Goal: Task Accomplishment & Management: Complete application form

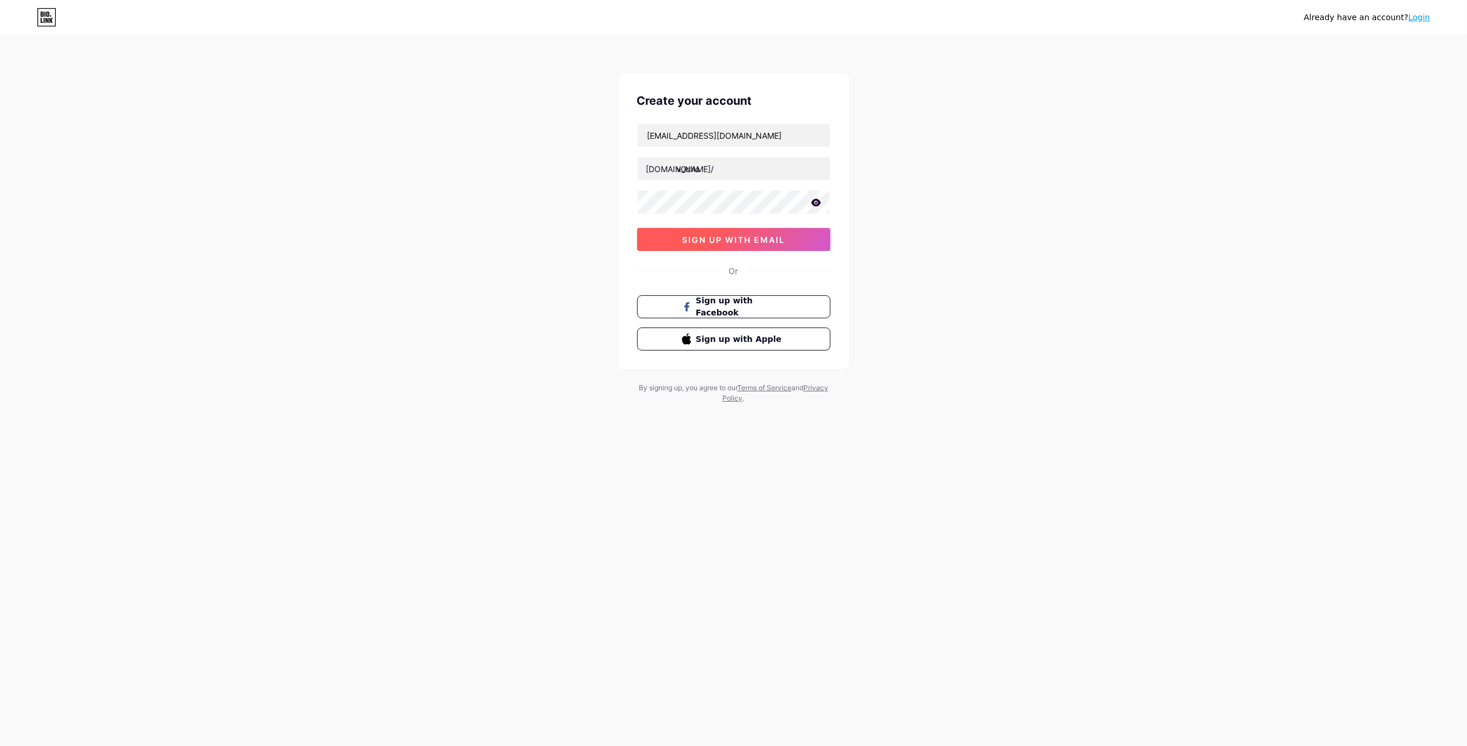
click at [773, 233] on button "sign up with email" at bounding box center [733, 239] width 193 height 23
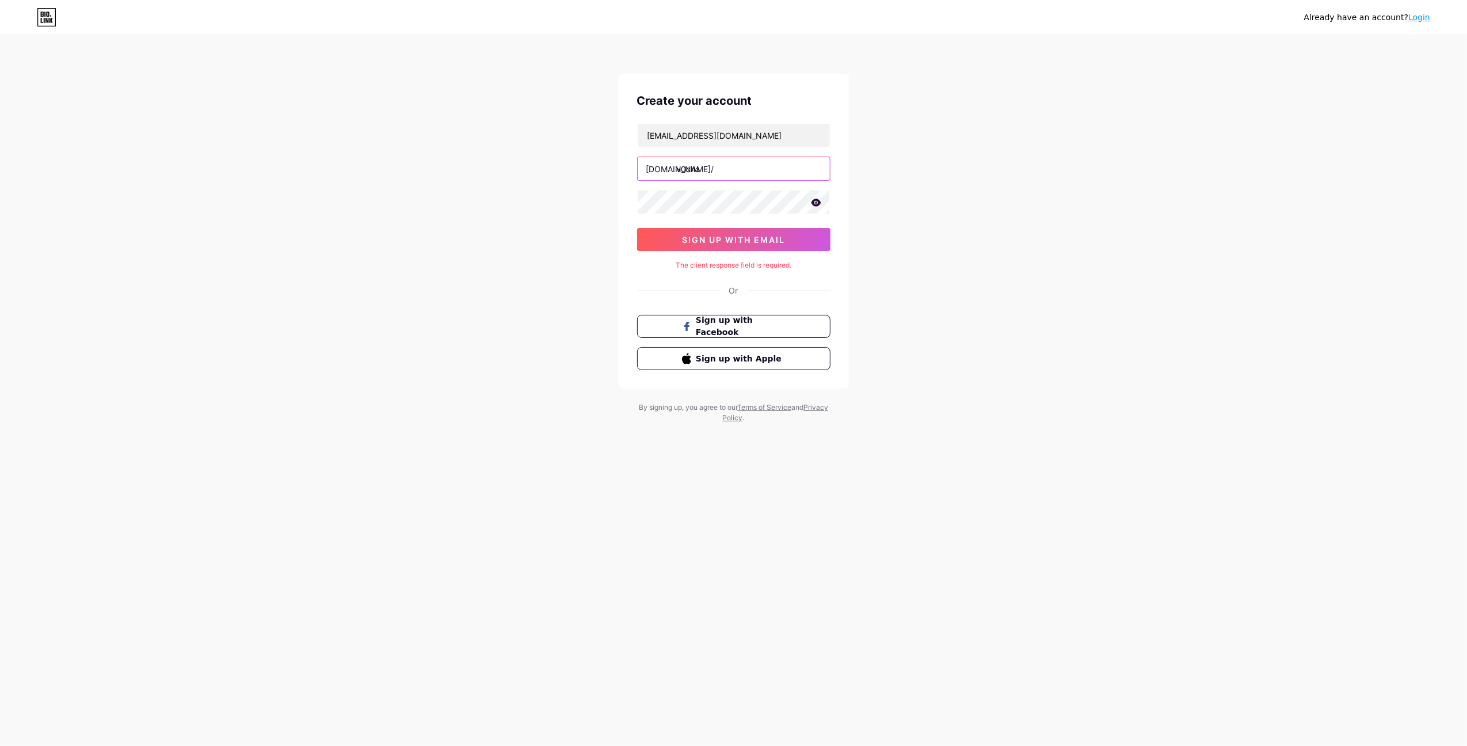
click at [716, 166] on input "v0cha" at bounding box center [734, 168] width 192 height 23
click at [688, 171] on input "v0cha" at bounding box center [734, 168] width 192 height 23
click at [680, 169] on input "v0cha" at bounding box center [734, 168] width 192 height 23
click at [677, 172] on input "v0cha" at bounding box center [734, 168] width 192 height 23
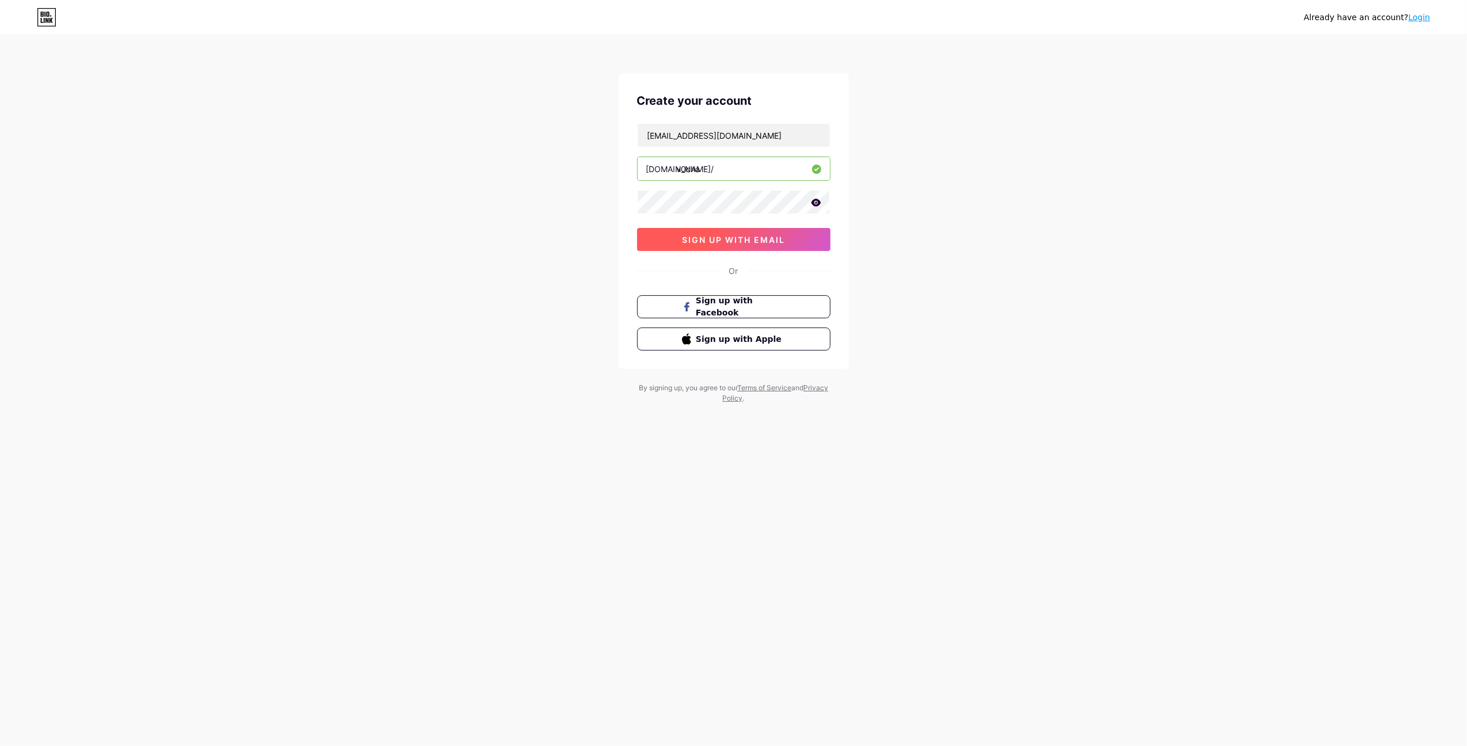
click at [729, 239] on span "sign up with email" at bounding box center [733, 240] width 103 height 10
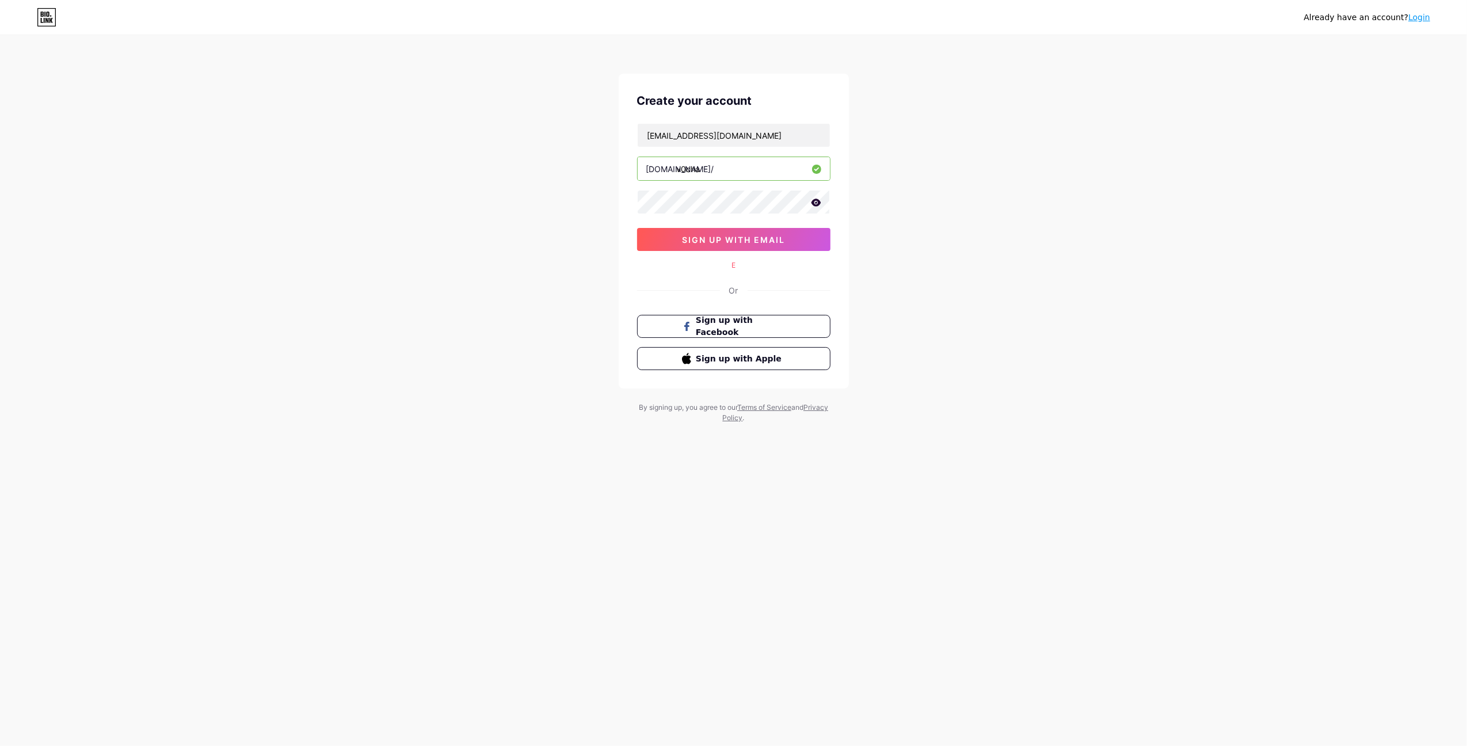
click at [732, 269] on div "E" at bounding box center [733, 265] width 193 height 10
drag, startPoint x: 729, startPoint y: 269, endPoint x: 742, endPoint y: 271, distance: 13.3
click at [742, 271] on div "E" at bounding box center [733, 265] width 193 height 10
drag, startPoint x: 742, startPoint y: 271, endPoint x: 735, endPoint y: 269, distance: 7.6
click at [735, 269] on div "E" at bounding box center [733, 265] width 193 height 10
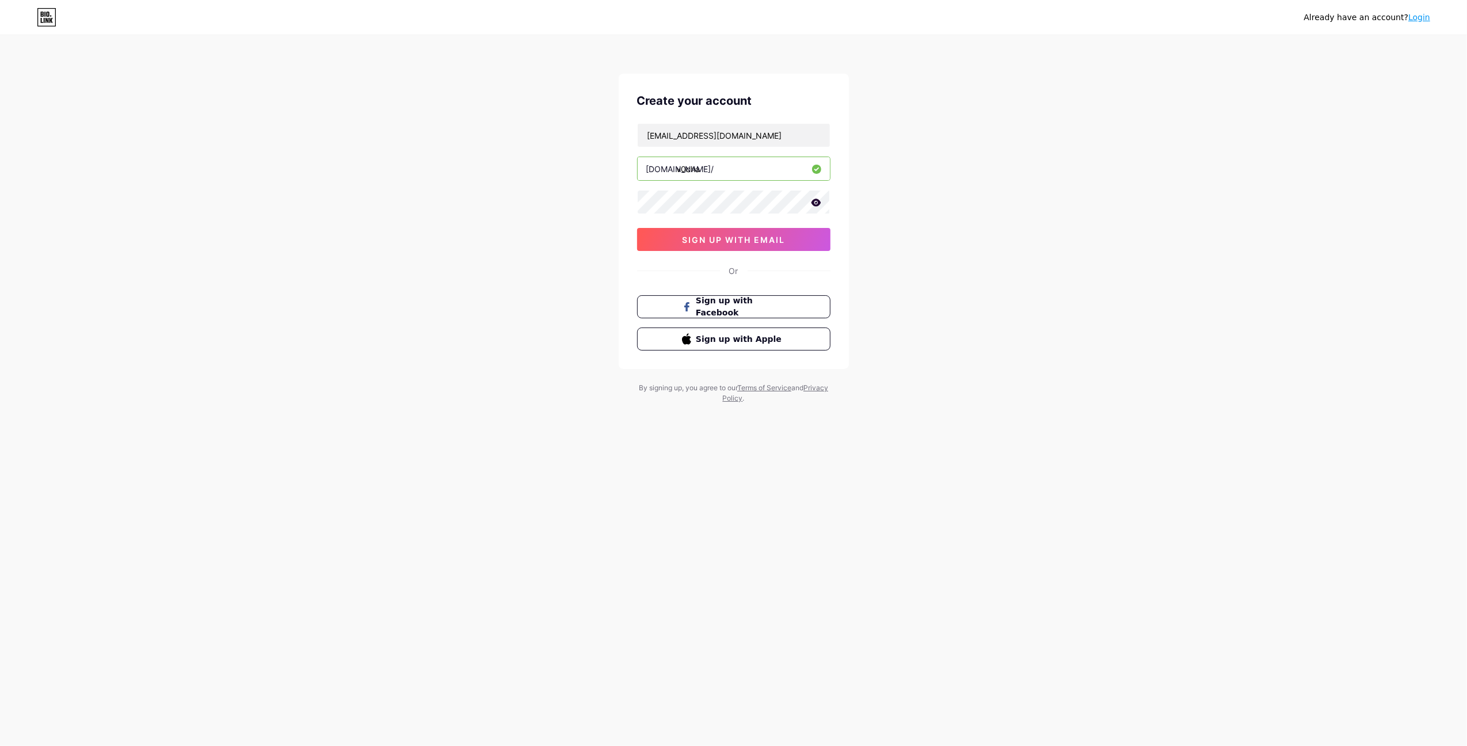
click at [735, 275] on div "Or" at bounding box center [733, 271] width 9 height 12
click at [728, 224] on div "v0chanskiy@mail.ru bio.link/ v0cha 03AFcWeA4PtgYkGtsoD_gOpJ4hJEihuXrciPtfjNUwHQ…" at bounding box center [733, 187] width 193 height 128
click at [721, 242] on span "sign up with email" at bounding box center [733, 240] width 103 height 10
click at [756, 134] on input "v0chanskiy@mail.ru" at bounding box center [734, 135] width 192 height 23
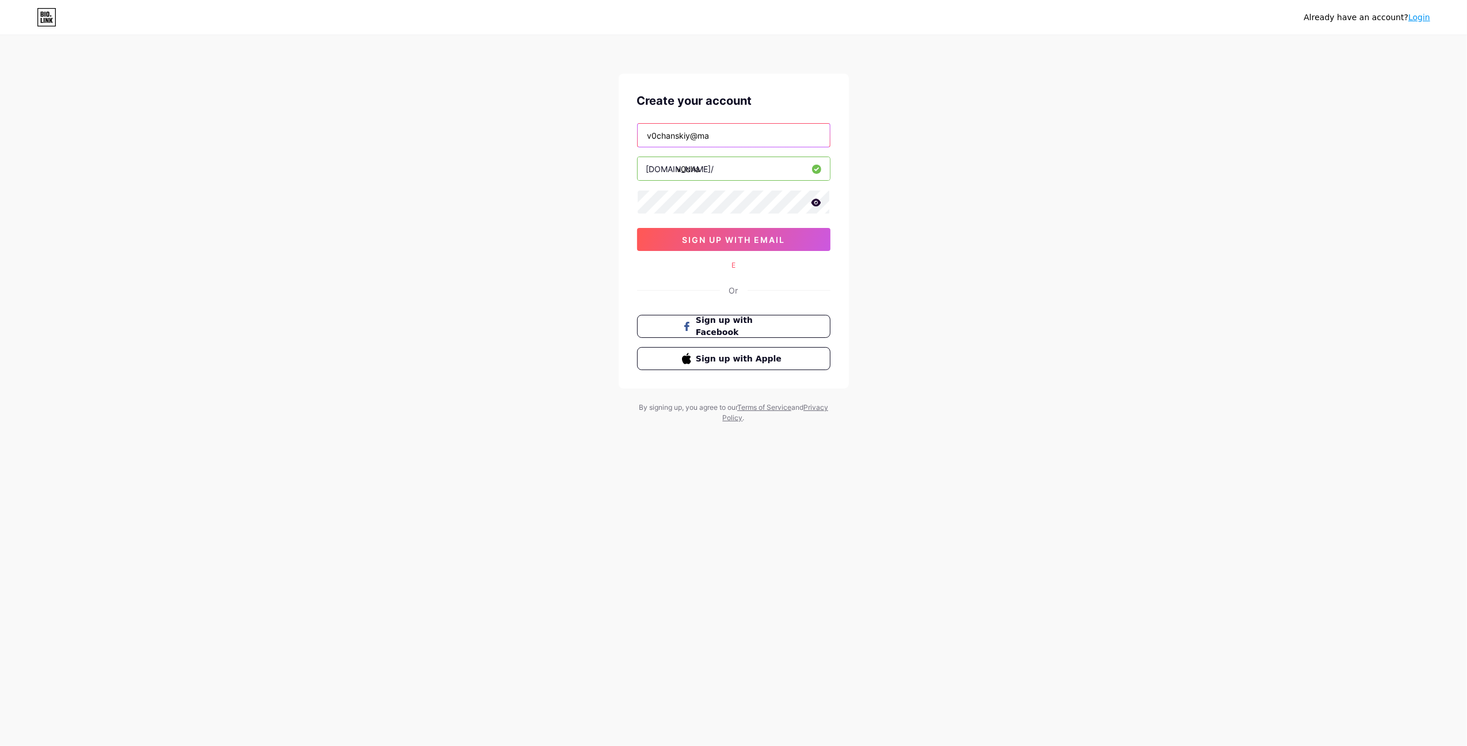
click at [722, 132] on input "v0chanskiy@ma" at bounding box center [734, 135] width 192 height 23
type input "v0chanskiy@mail.ru"
click at [760, 251] on button "sign up with email" at bounding box center [733, 239] width 193 height 23
click at [700, 251] on button "sign up with email" at bounding box center [733, 239] width 193 height 23
click at [676, 243] on button "sign up with email" at bounding box center [733, 239] width 193 height 23
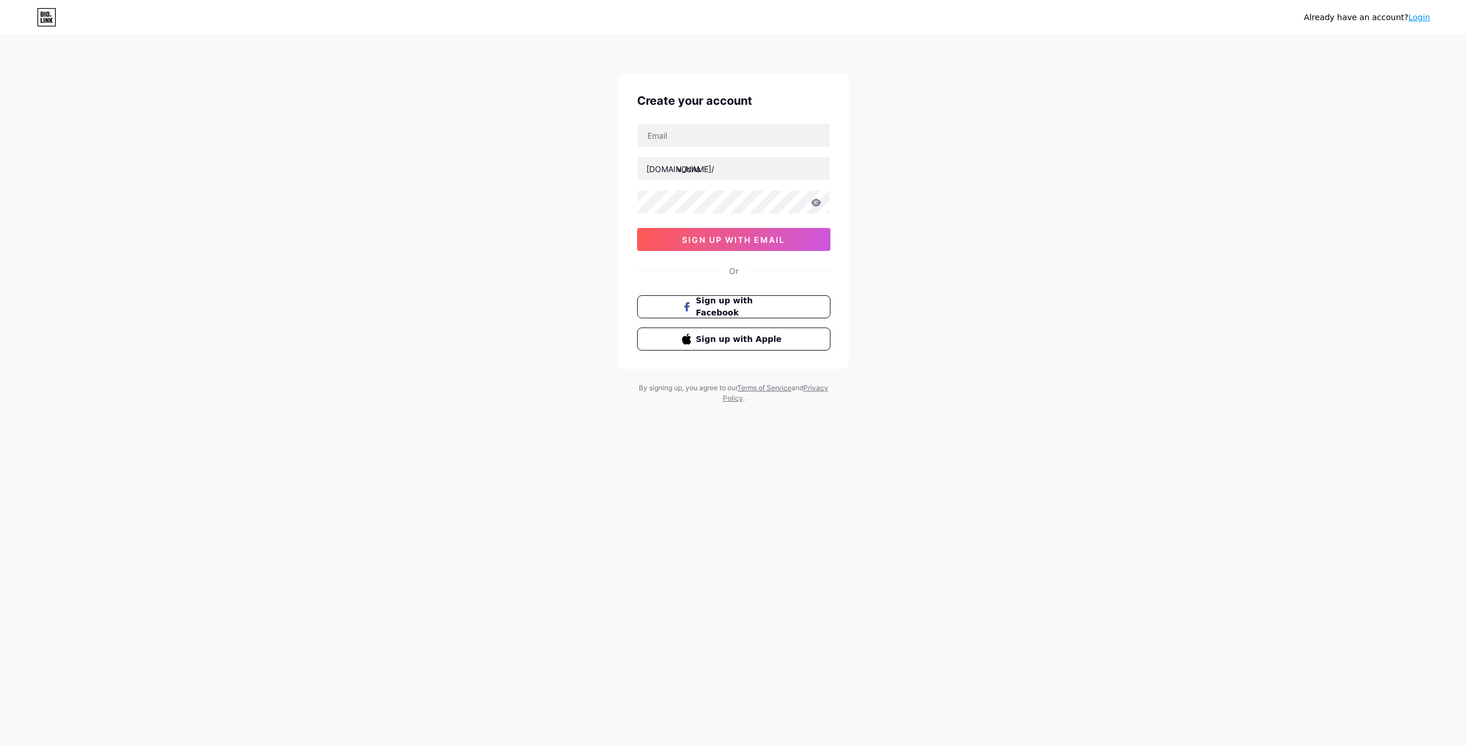
click at [699, 132] on input "text" at bounding box center [734, 135] width 192 height 23
type input "[EMAIL_ADDRESS][DOMAIN_NAME]"
click at [770, 256] on div "Create your account [EMAIL_ADDRESS][DOMAIN_NAME] [DOMAIN_NAME]/ v0cha 03AFcWeA4…" at bounding box center [734, 221] width 230 height 295
click at [770, 242] on span "sign up with email" at bounding box center [733, 240] width 103 height 10
click at [718, 159] on input "text" at bounding box center [734, 168] width 192 height 23
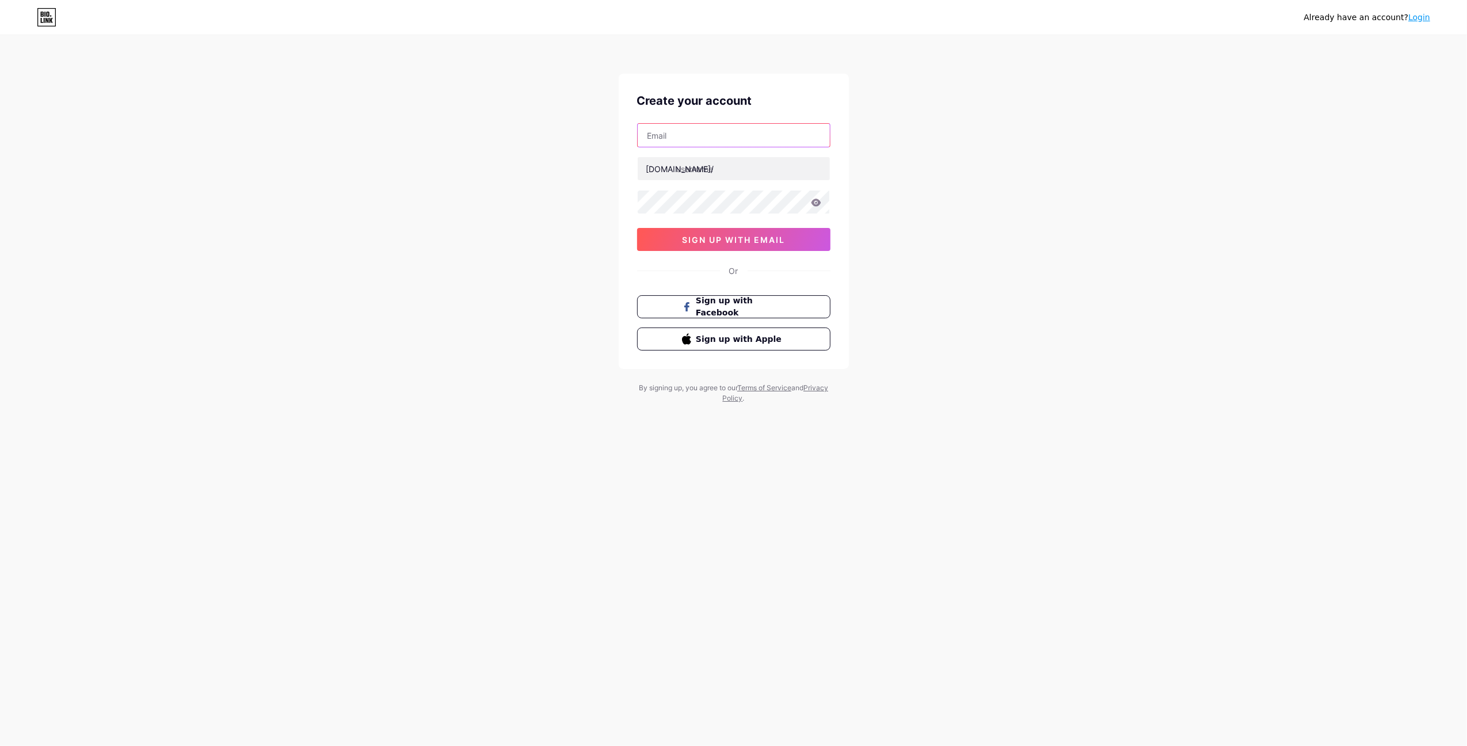
click at [716, 142] on input "text" at bounding box center [734, 135] width 192 height 23
type input "[EMAIL_ADDRESS][DOMAIN_NAME]"
click at [731, 175] on input "text" at bounding box center [734, 168] width 192 height 23
type input "v0cha"
click at [742, 243] on span "sign up with email" at bounding box center [733, 240] width 103 height 10
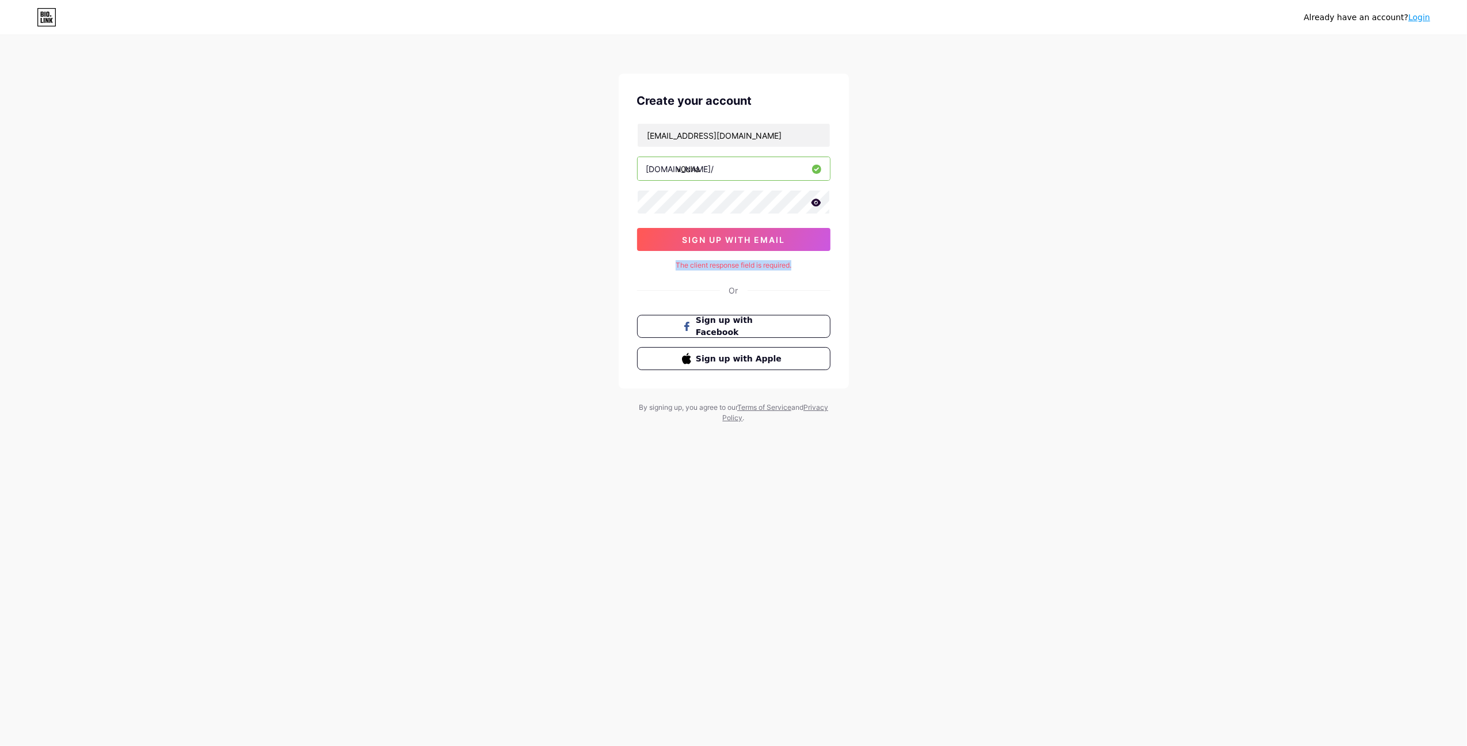
drag, startPoint x: 670, startPoint y: 266, endPoint x: 824, endPoint y: 267, distance: 154.3
click at [824, 267] on div "The client response field is required." at bounding box center [733, 265] width 193 height 10
copy div "The client response field is required."
click at [753, 129] on input "[EMAIL_ADDRESS][DOMAIN_NAME]" at bounding box center [734, 135] width 192 height 23
click at [598, 166] on div "Already have an account? Login Create your account v0chanskiy@gmail.com bio.lin…" at bounding box center [733, 230] width 1467 height 460
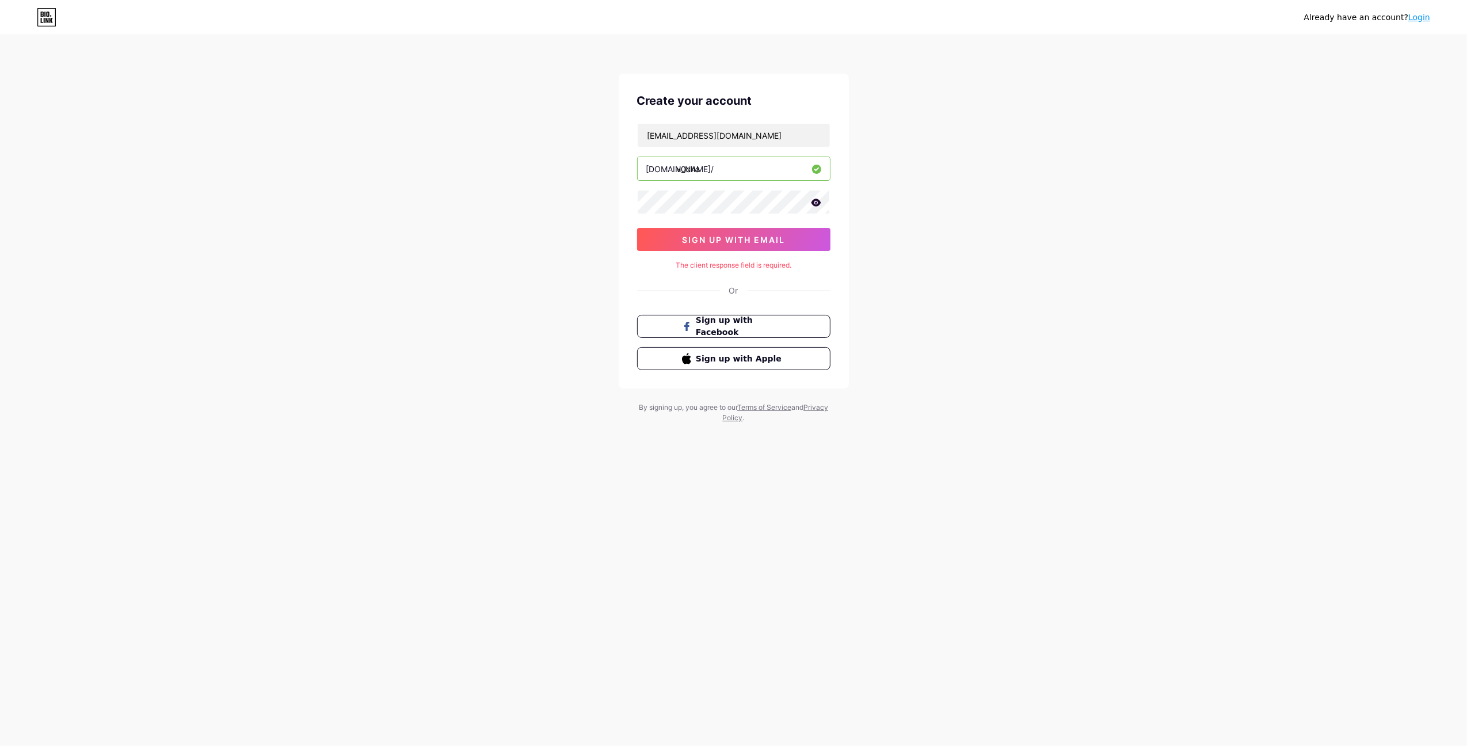
click at [707, 173] on input "v0cha" at bounding box center [734, 168] width 192 height 23
click at [671, 166] on div "bio.link/" at bounding box center [680, 169] width 68 height 12
click at [679, 167] on input "v0cha" at bounding box center [734, 168] width 192 height 23
click at [747, 277] on div "Create your account v0chanskiy@gmail.com bio.link/ v0cha sign up with email The…" at bounding box center [734, 231] width 230 height 315
click at [743, 266] on div "The client response field is required." at bounding box center [733, 265] width 193 height 10
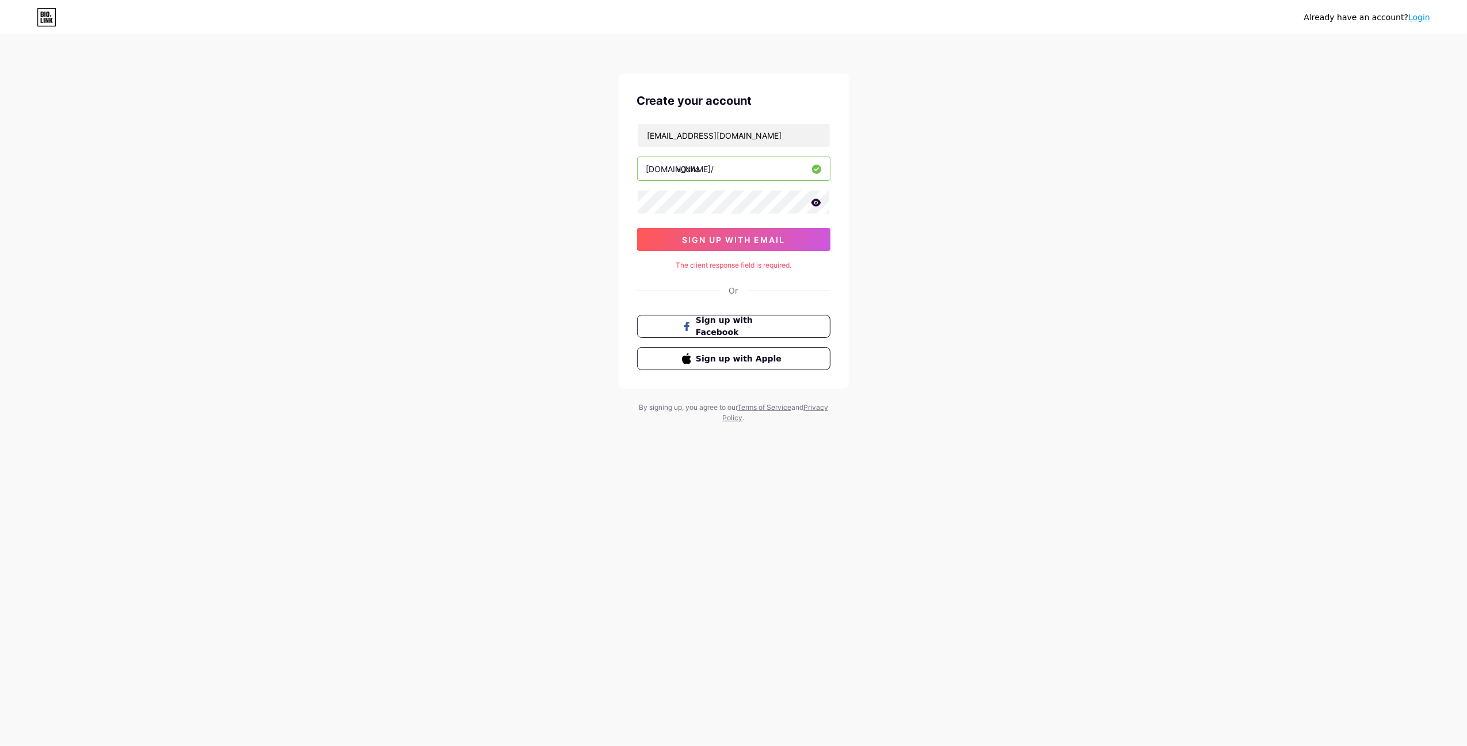
click at [739, 284] on div "Create your account v0chanskiy@gmail.com bio.link/ v0cha sign up with email The…" at bounding box center [734, 231] width 230 height 315
click at [735, 294] on div "Or" at bounding box center [733, 290] width 9 height 12
click at [751, 333] on span "Sign up with Facebook" at bounding box center [740, 326] width 90 height 25
click at [938, 171] on div "Already have an account? Login Create your account v0chanskiy@gmail.com bio.lin…" at bounding box center [733, 230] width 1467 height 460
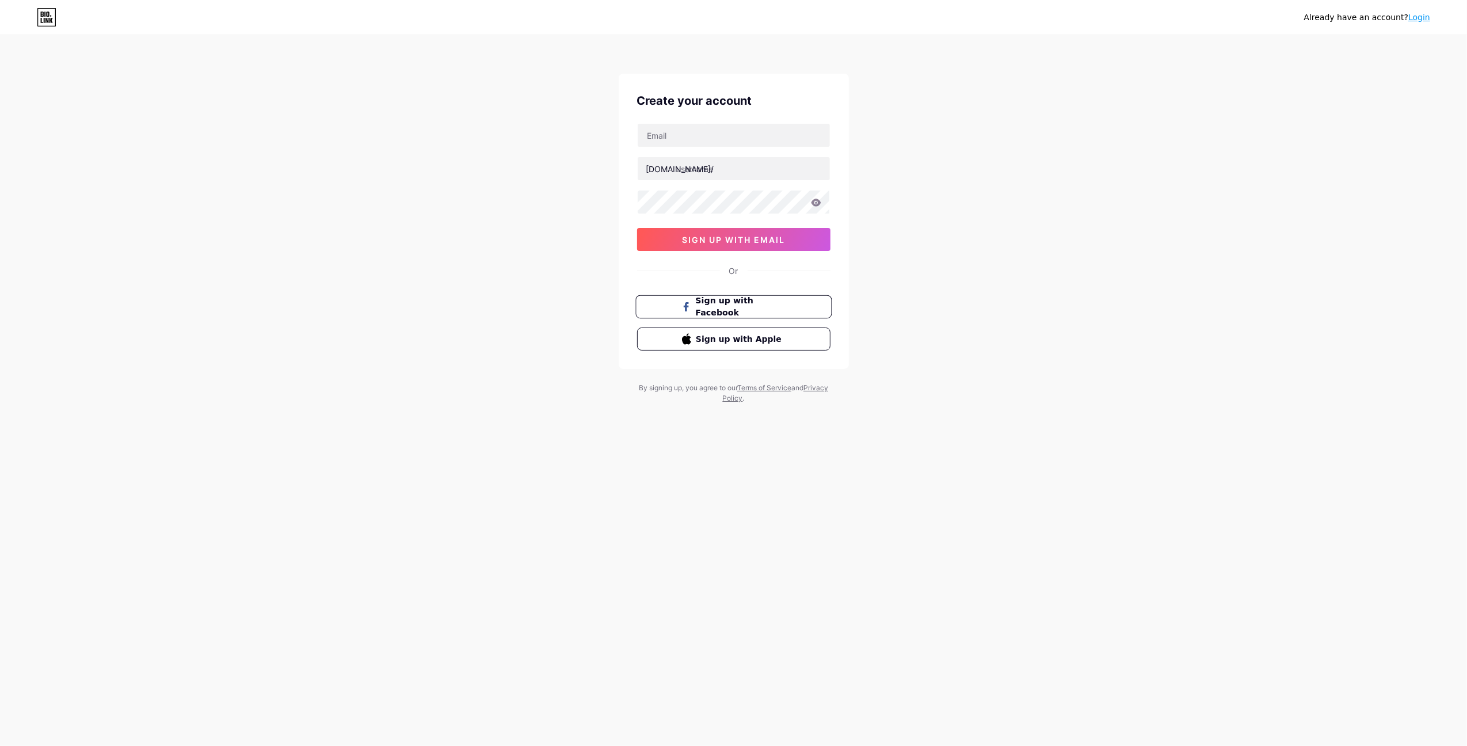
click at [762, 305] on span "Sign up with Facebook" at bounding box center [740, 307] width 90 height 25
click at [706, 146] on input "text" at bounding box center [734, 135] width 192 height 23
type input "[EMAIL_ADDRESS][DOMAIN_NAME]"
click at [720, 176] on input "text" at bounding box center [734, 168] width 192 height 23
type input "v0cha"
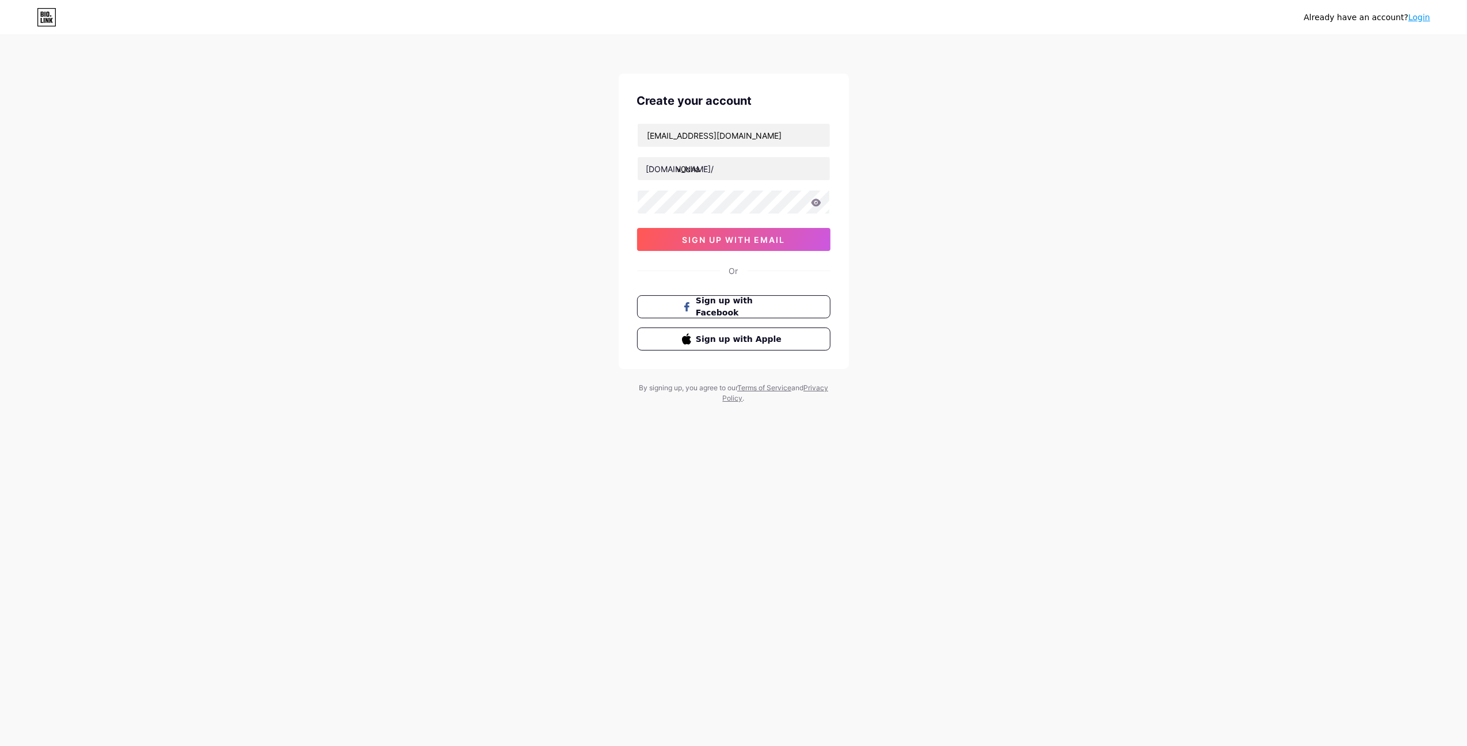
click at [728, 188] on div "v0chanskiy@gmail.com bio.link/ v0cha sign up with email" at bounding box center [733, 187] width 193 height 128
click at [819, 206] on icon at bounding box center [816, 203] width 10 height 8
click at [726, 239] on span "sign up with email" at bounding box center [733, 240] width 103 height 10
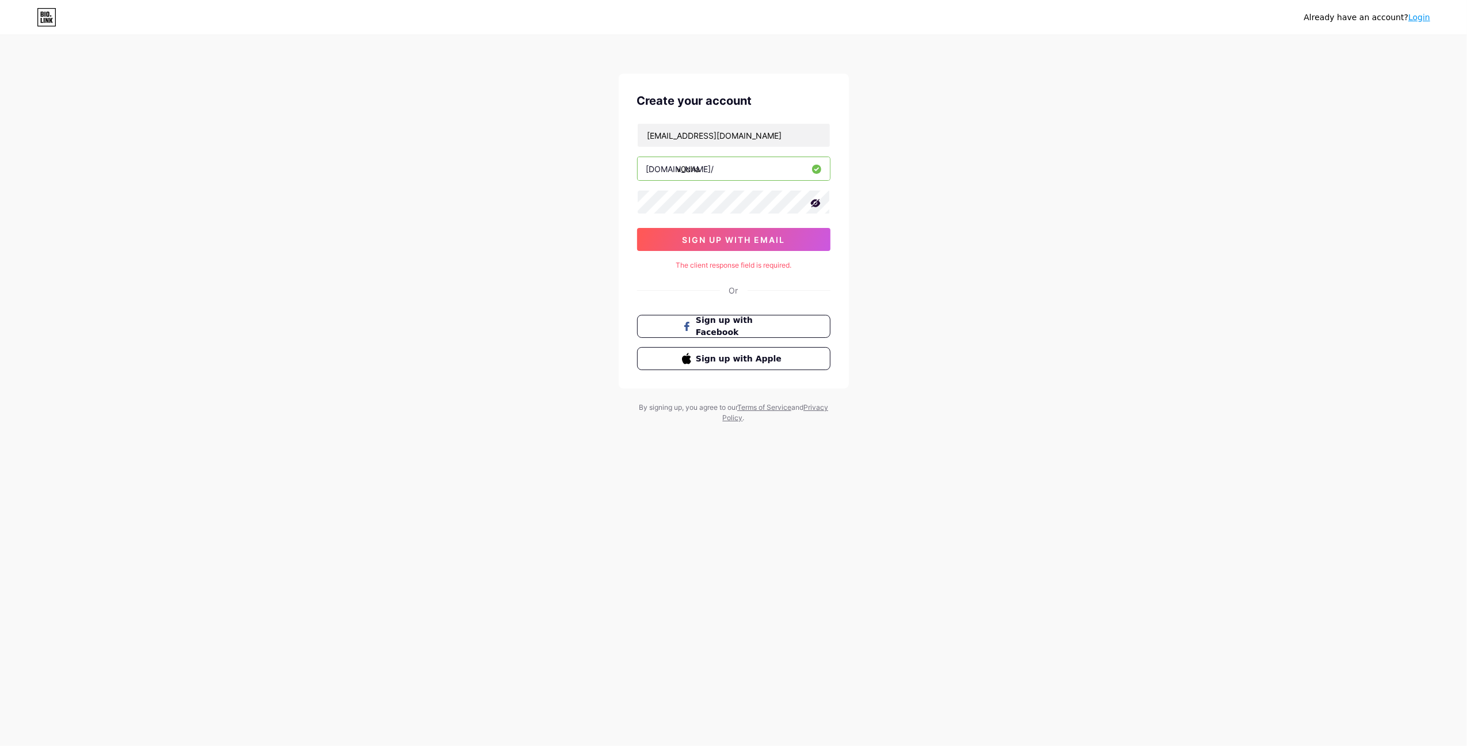
click at [739, 160] on input "v0cha" at bounding box center [734, 168] width 192 height 23
click at [753, 132] on input "[EMAIL_ADDRESS][DOMAIN_NAME]" at bounding box center [734, 135] width 192 height 23
click at [542, 158] on div "Already have an account? Login Create your account [EMAIL_ADDRESS][DOMAIN_NAME]…" at bounding box center [733, 230] width 1467 height 460
click at [769, 132] on input "[EMAIL_ADDRESS][DOMAIN_NAME]" at bounding box center [734, 135] width 192 height 23
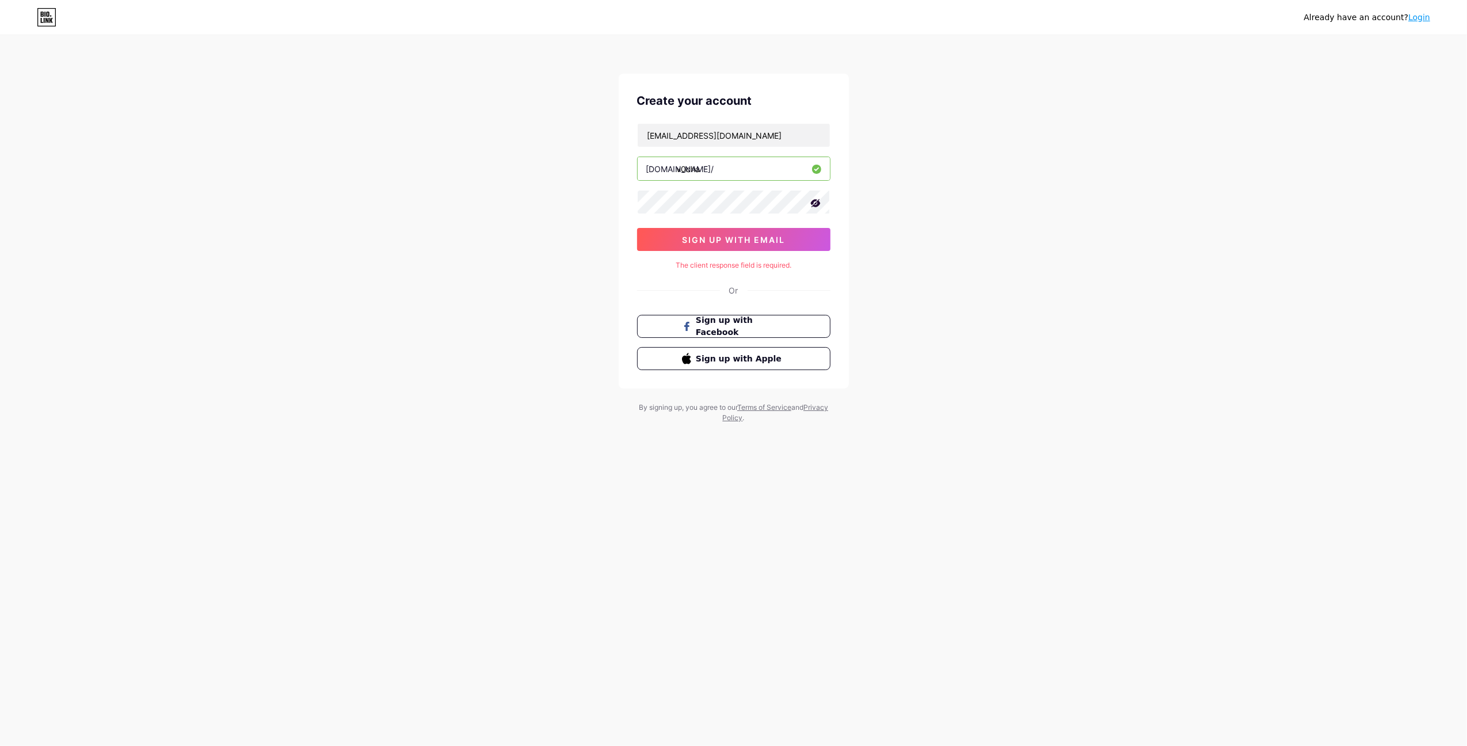
drag, startPoint x: 494, startPoint y: 192, endPoint x: 516, endPoint y: 193, distance: 21.9
click at [494, 192] on div "Already have an account? Login Create your account v0chanskiy@gmail.com bio.lin…" at bounding box center [733, 230] width 1467 height 460
click at [579, 223] on div "Already have an account? Login Create your account v0chanskiy@gmail.com bio.lin…" at bounding box center [733, 230] width 1467 height 460
click at [814, 208] on icon at bounding box center [816, 203] width 12 height 12
click at [733, 244] on span "sign up with email" at bounding box center [733, 240] width 103 height 10
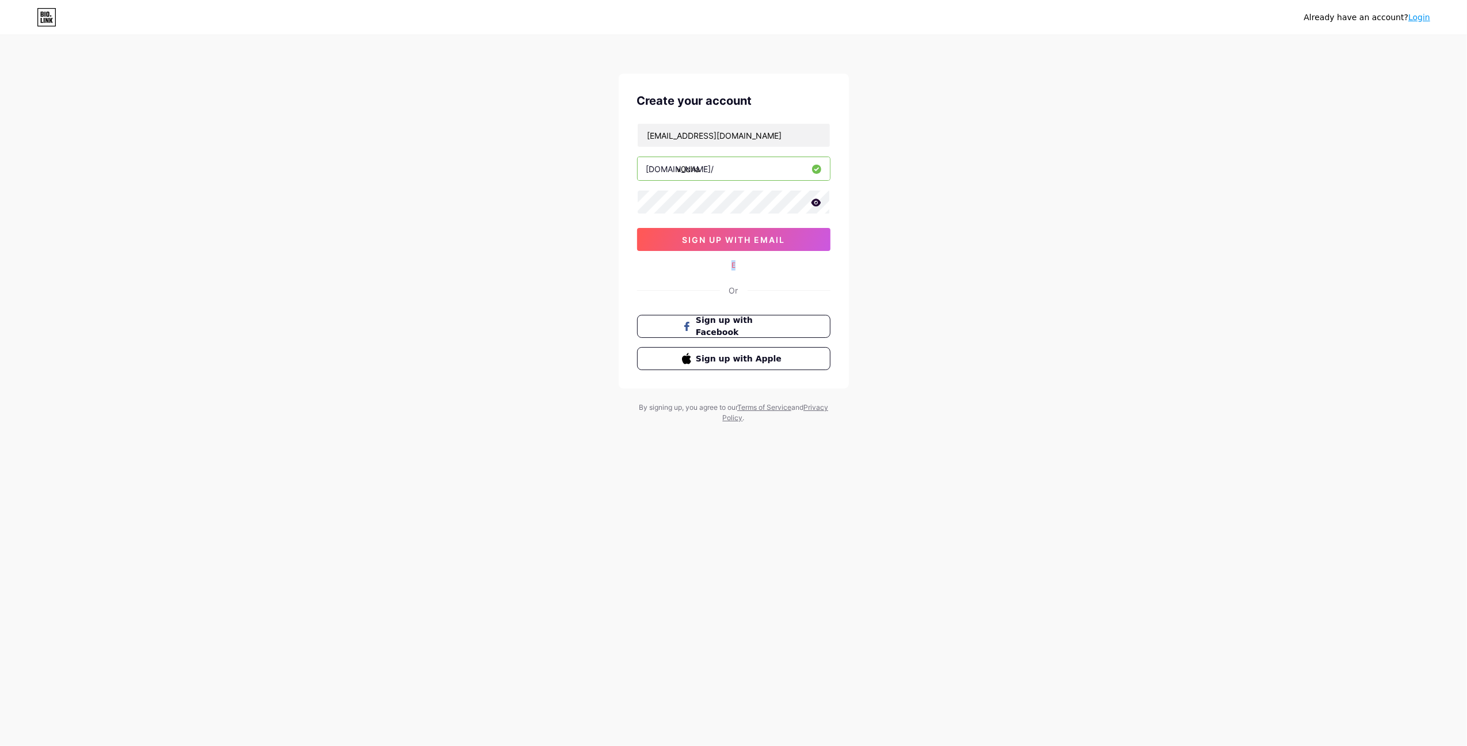
click at [749, 268] on div "E" at bounding box center [733, 265] width 193 height 10
drag, startPoint x: 749, startPoint y: 268, endPoint x: 728, endPoint y: 268, distance: 21.9
click at [728, 268] on div "E" at bounding box center [733, 265] width 193 height 10
click at [763, 242] on span "sign up with email" at bounding box center [733, 240] width 103 height 10
click at [737, 261] on div "E" at bounding box center [733, 265] width 193 height 10
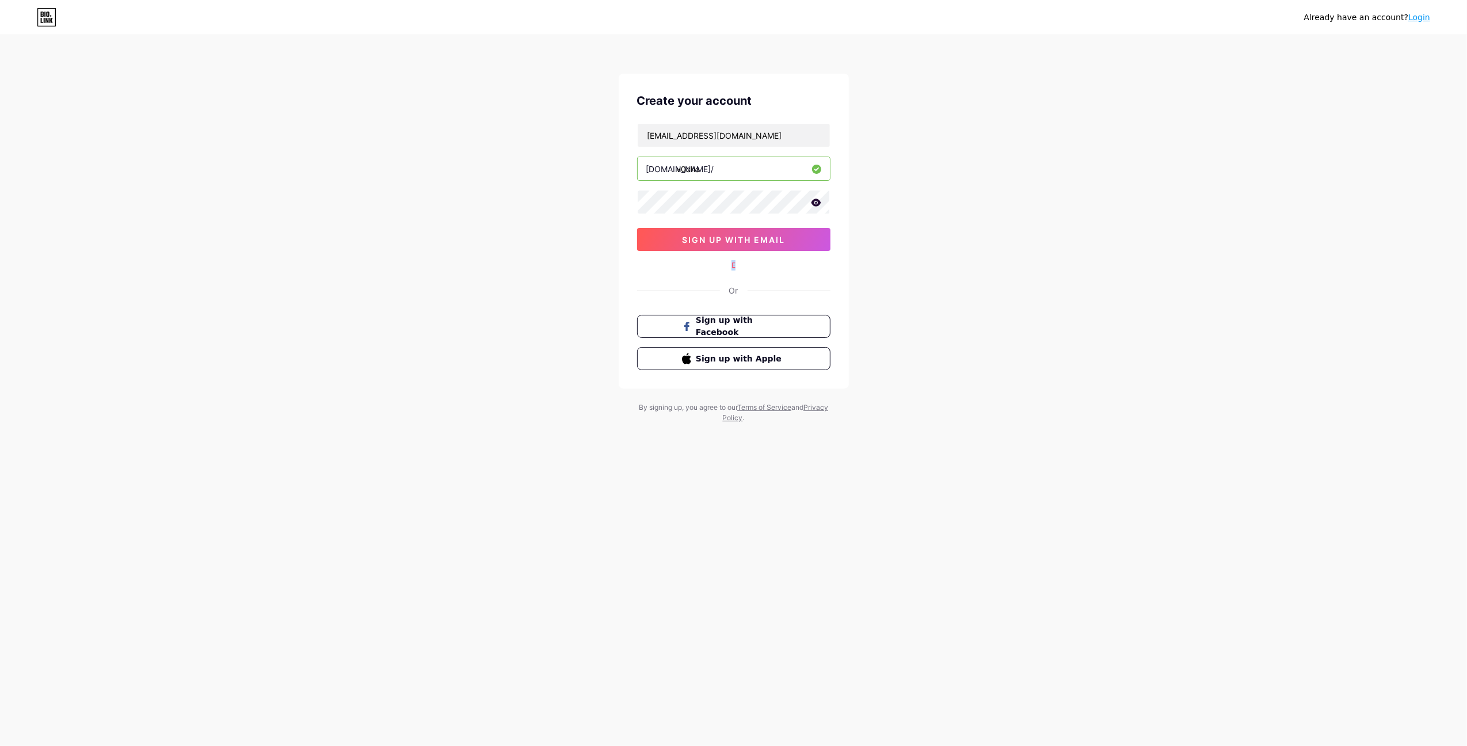
click at [733, 265] on div "E" at bounding box center [733, 265] width 193 height 10
click at [726, 332] on span "Sign up with Facebook" at bounding box center [740, 326] width 90 height 25
click at [755, 330] on span "Sign up with Facebook" at bounding box center [740, 326] width 90 height 25
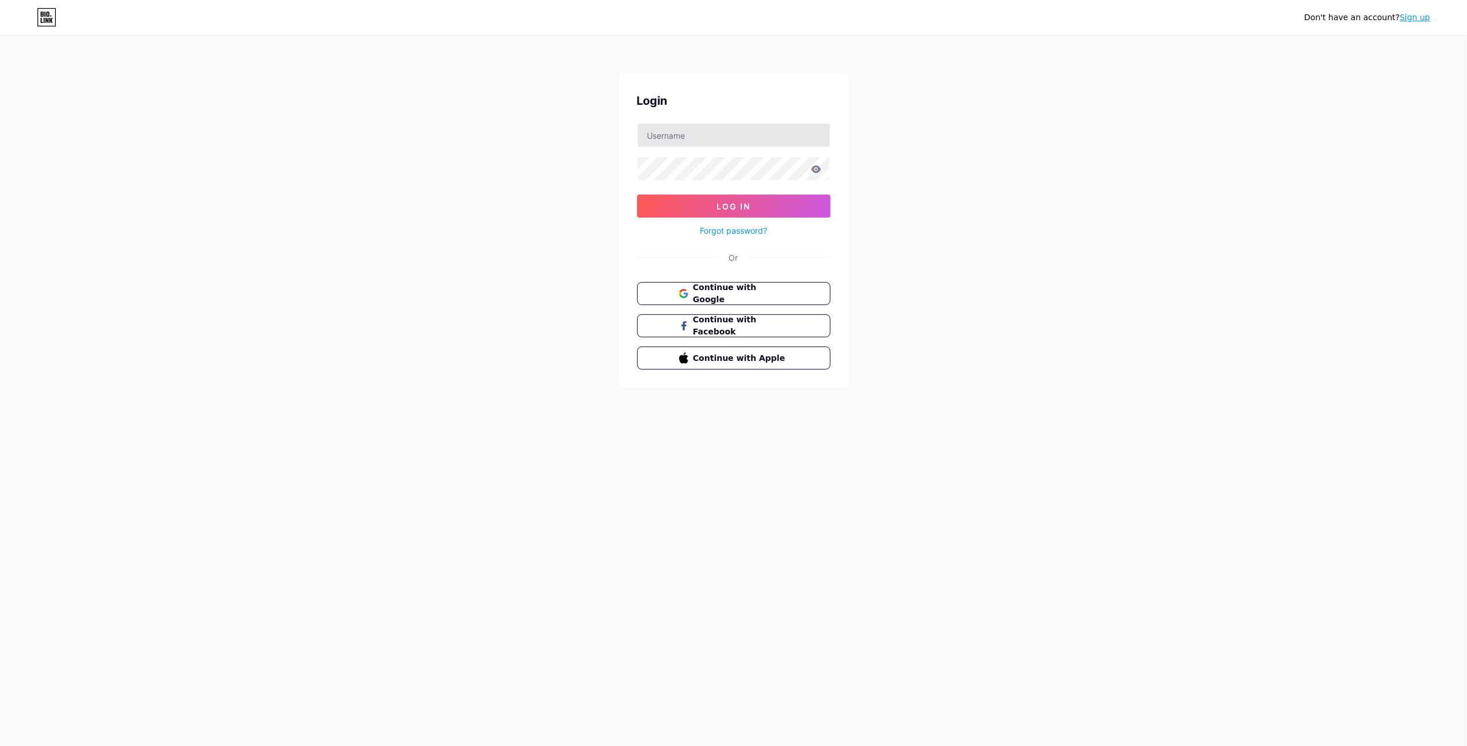
click at [700, 146] on input "text" at bounding box center [734, 135] width 192 height 23
type input "[EMAIL_ADDRESS][DOMAIN_NAME]"
click at [767, 291] on span "Continue with Google" at bounding box center [741, 293] width 96 height 25
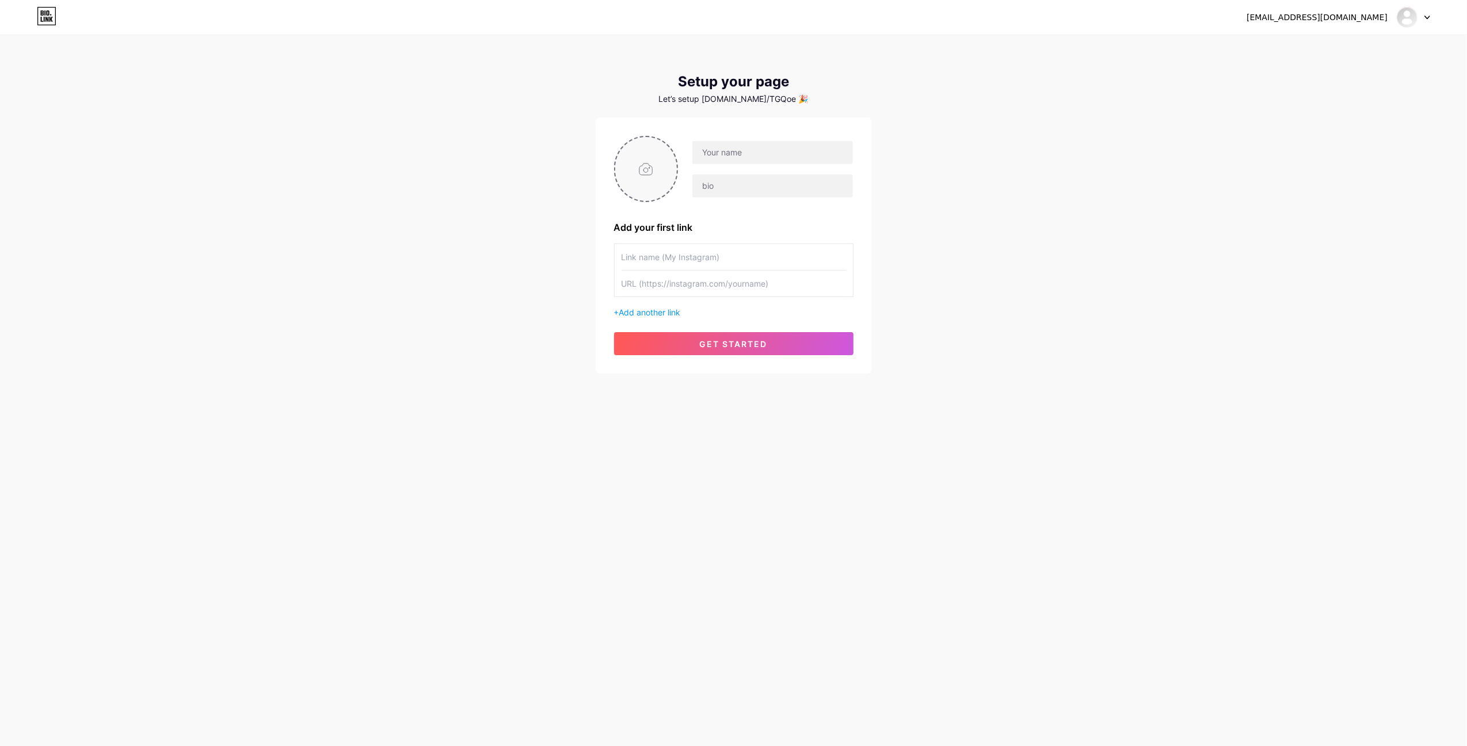
click at [643, 160] on input "file" at bounding box center [646, 169] width 62 height 64
type input "C:\fakepath\3211356.jpg"
click at [707, 154] on input "text" at bounding box center [773, 152] width 160 height 23
type input "v0cha"
click at [705, 196] on input "text" at bounding box center [773, 185] width 160 height 23
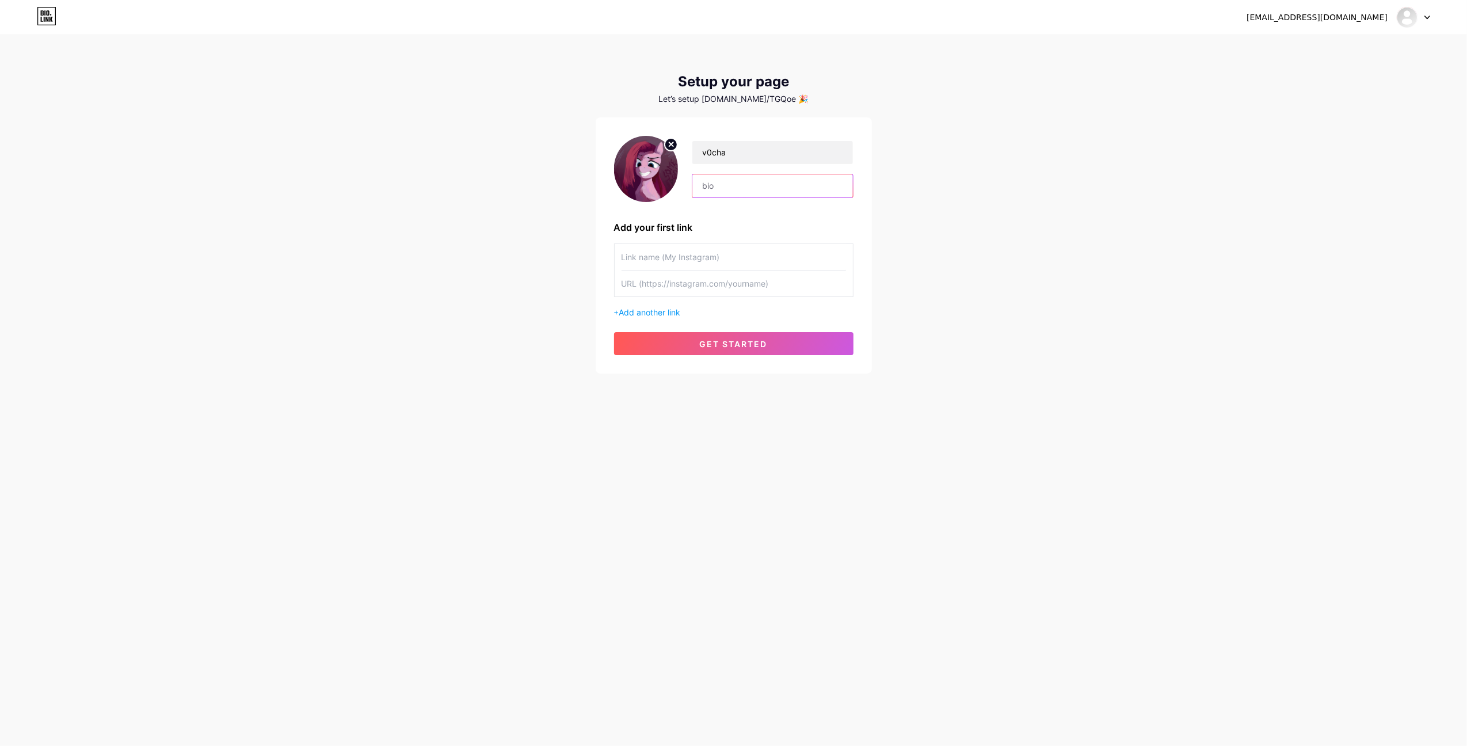
paste input "pinkamena enjoyer"
paste input "̬"
type input "pinkamena enjoyer > ̬<"
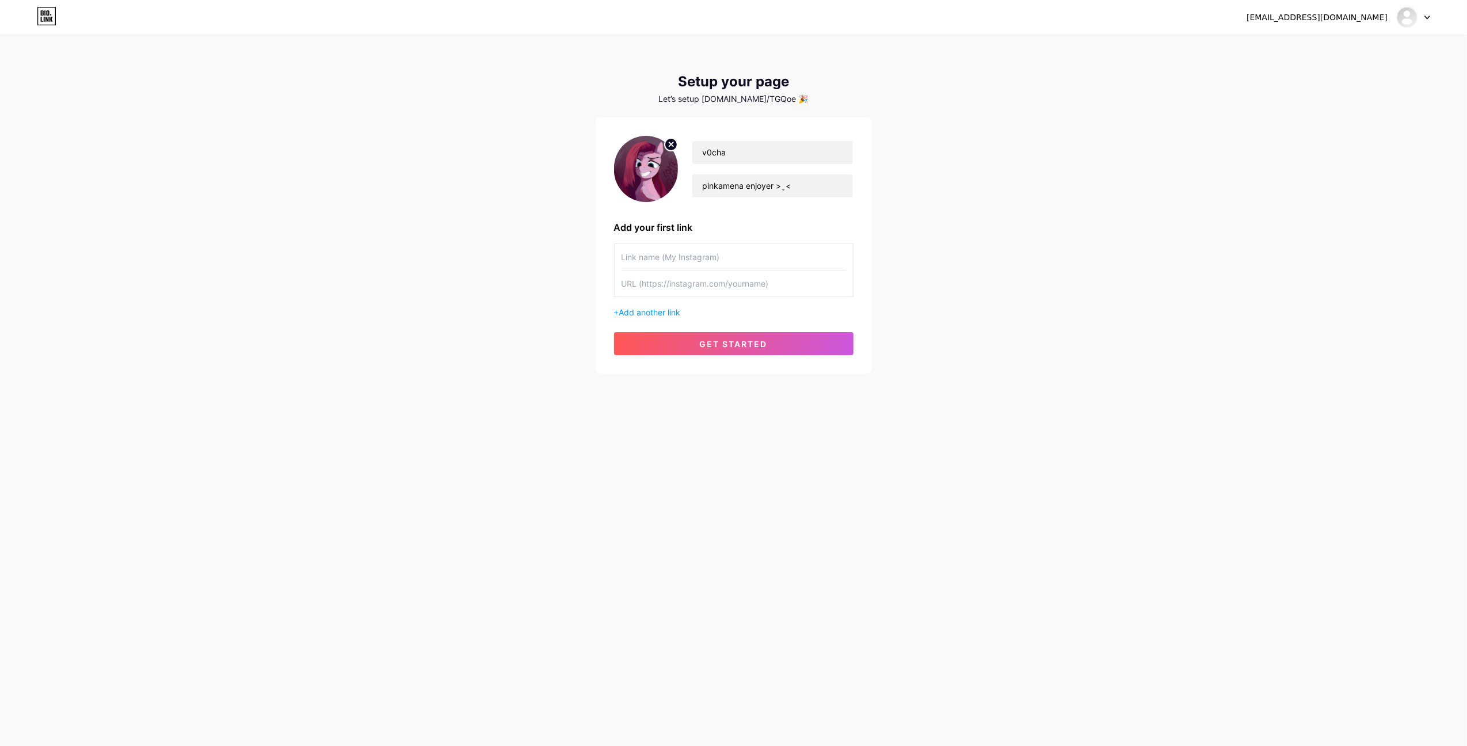
click at [726, 252] on input "text" at bounding box center [734, 257] width 225 height 26
click at [720, 279] on input "text" at bounding box center [734, 284] width 225 height 26
click at [677, 259] on input "text" at bounding box center [734, 257] width 225 height 26
click at [665, 307] on span "Add another link" at bounding box center [650, 312] width 62 height 10
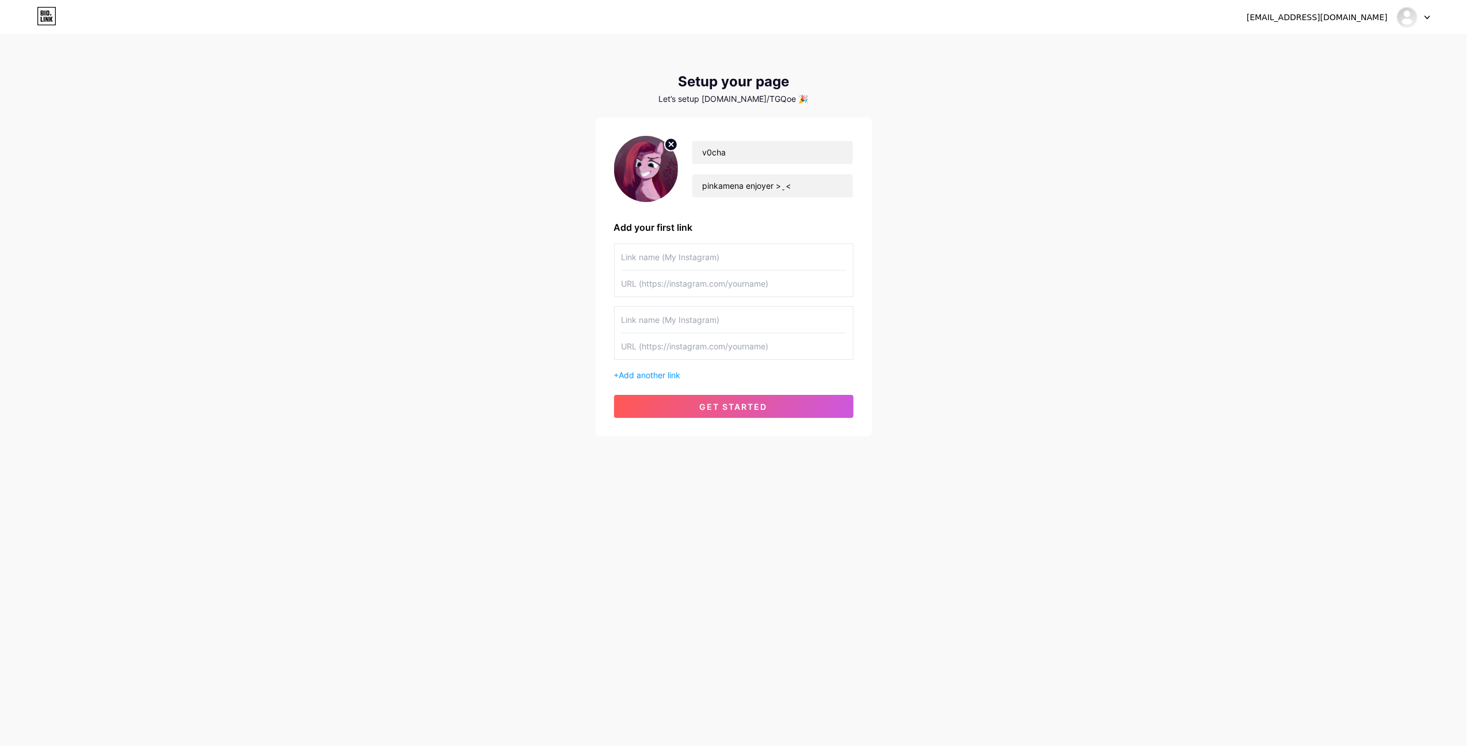
click at [698, 328] on input "text" at bounding box center [734, 320] width 225 height 26
click at [661, 258] on input "text" at bounding box center [734, 257] width 225 height 26
click at [682, 265] on input "text" at bounding box center [734, 257] width 225 height 26
click at [680, 281] on input "text" at bounding box center [734, 284] width 225 height 26
click at [682, 256] on input "text" at bounding box center [734, 257] width 225 height 26
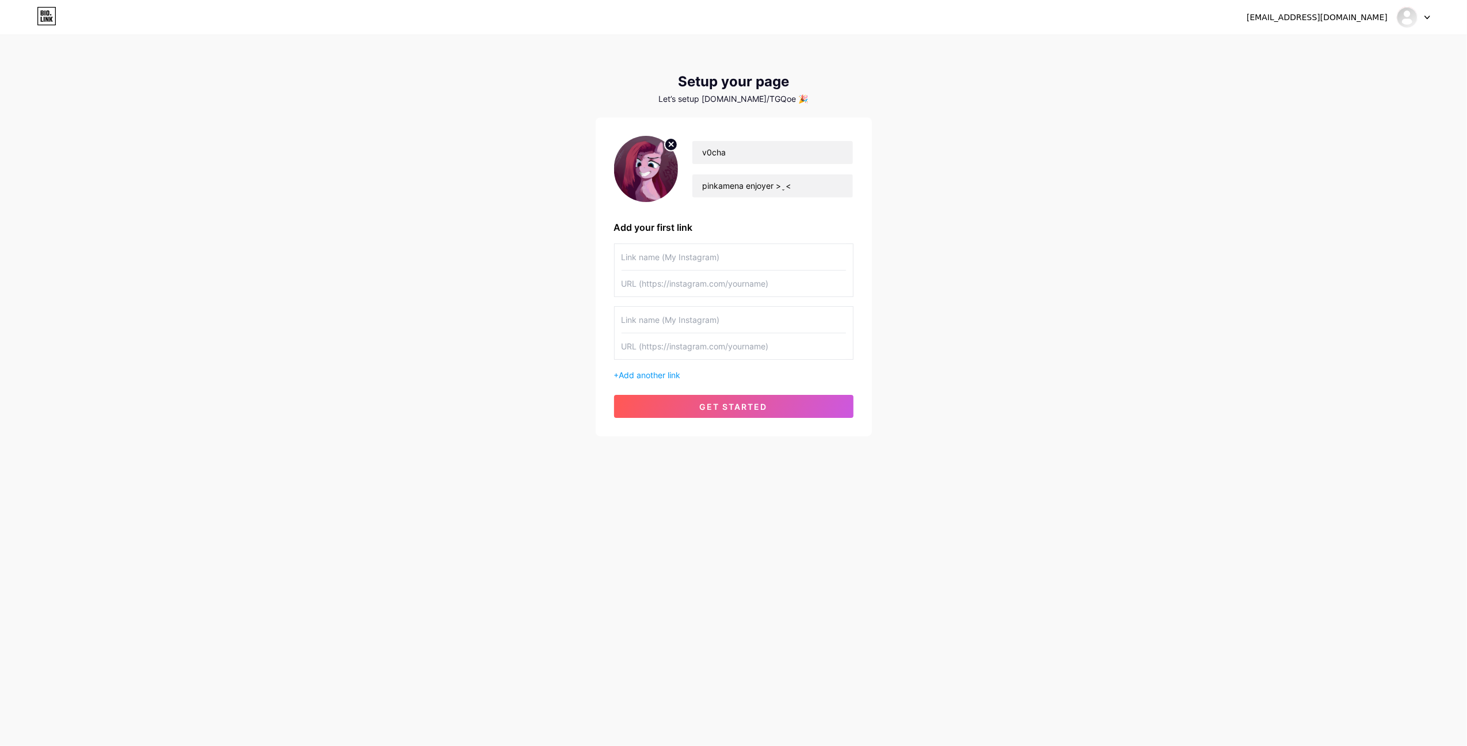
paste input "I've been playing with them for several years..."
type input "I've been playing with them for several years..."
drag, startPoint x: 622, startPoint y: 250, endPoint x: 462, endPoint y: 252, distance: 160.6
click at [462, 252] on div "v0chanskiy@gmail.com Dashboard Logout Setup your page Let’s setup bio.link/TGQo…" at bounding box center [733, 236] width 1467 height 473
paste input "I've been playing with them for several years..."
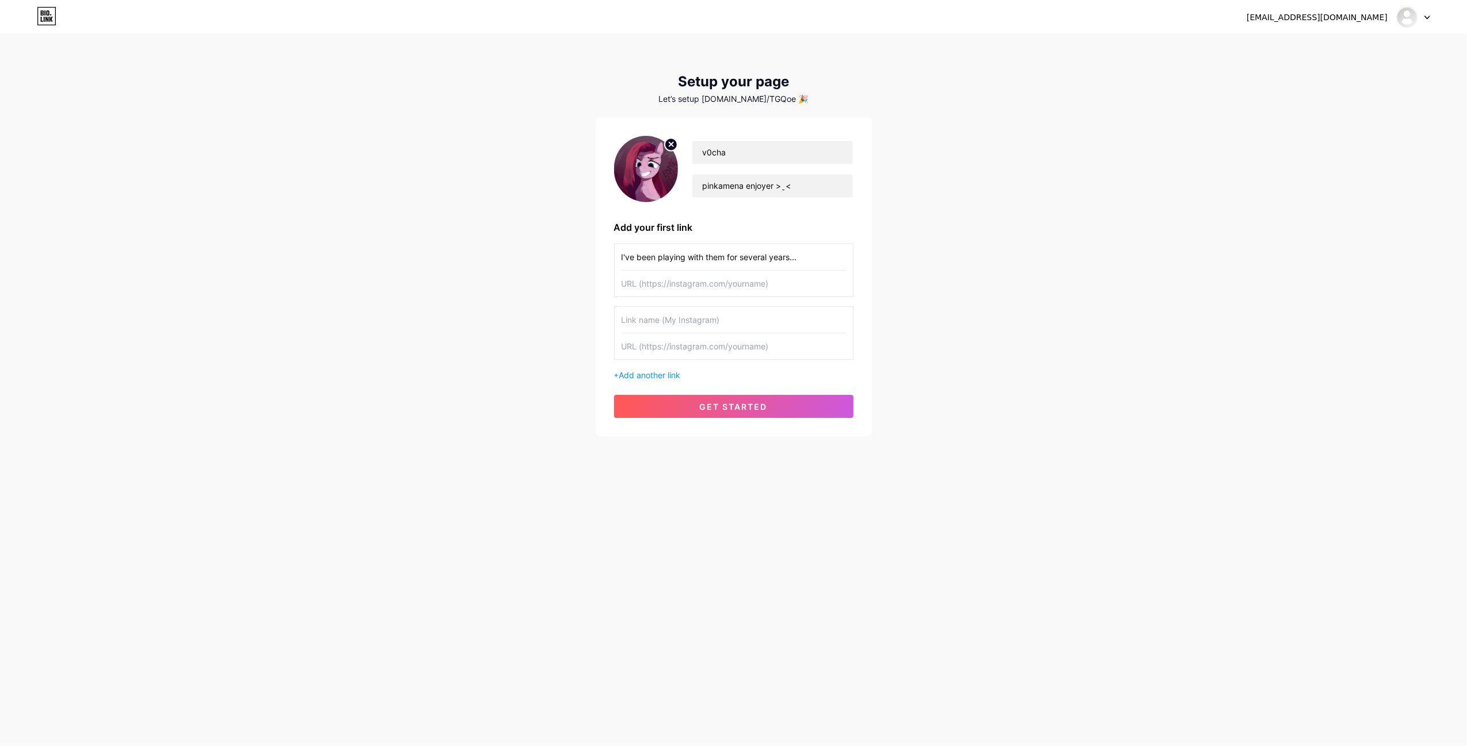
type input "I've been playing with them for several years..."
click at [706, 281] on input "text" at bounding box center [734, 284] width 225 height 26
type input "s"
drag, startPoint x: 721, startPoint y: 98, endPoint x: 777, endPoint y: 100, distance: 55.9
click at [777, 100] on div "Let’s setup [DOMAIN_NAME]/TGQoe 🎉" at bounding box center [734, 98] width 276 height 9
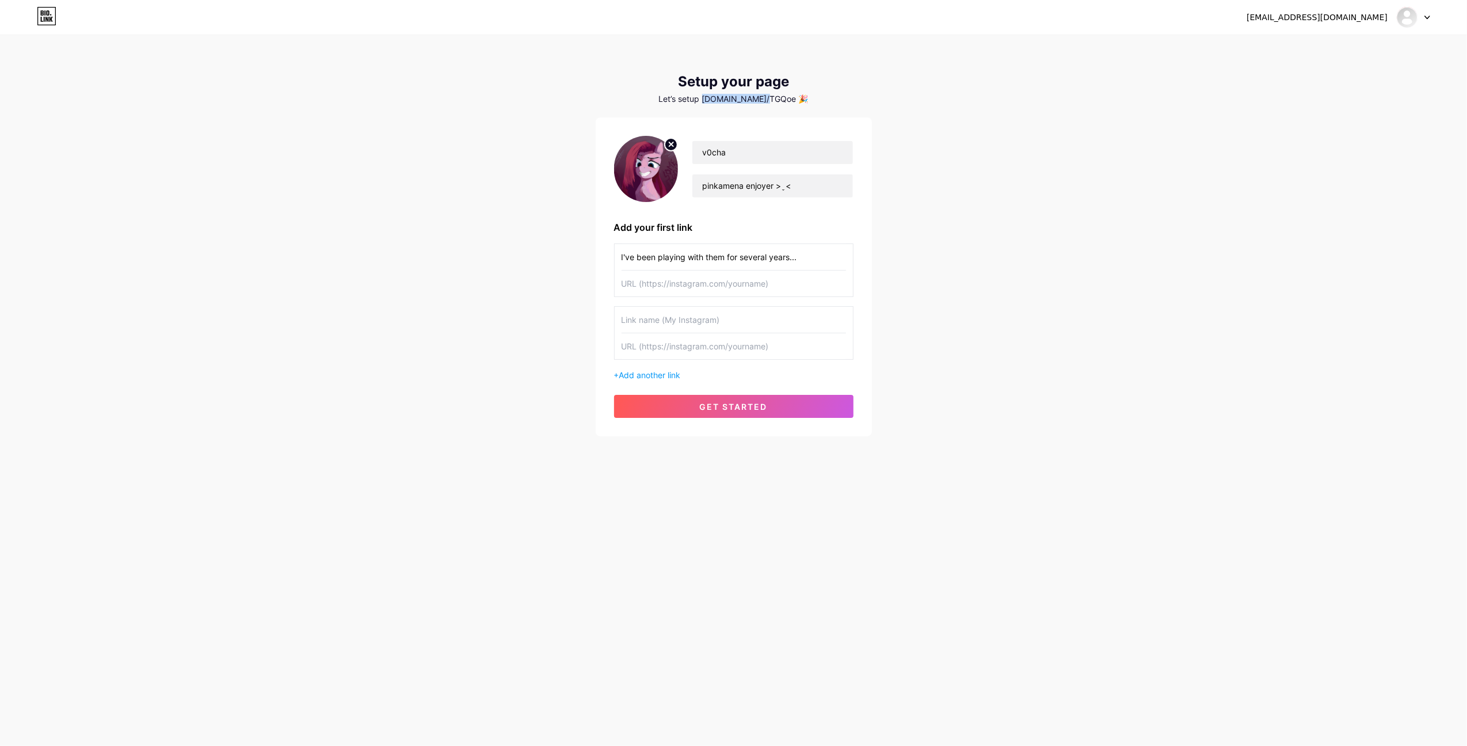
copy div "bio.link/TGQoe"
click at [708, 281] on input "text" at bounding box center [734, 284] width 225 height 26
type input "И"
click at [645, 284] on input "Black flash" at bounding box center [734, 284] width 225 height 26
drag, startPoint x: 683, startPoint y: 287, endPoint x: 668, endPoint y: 286, distance: 14.4
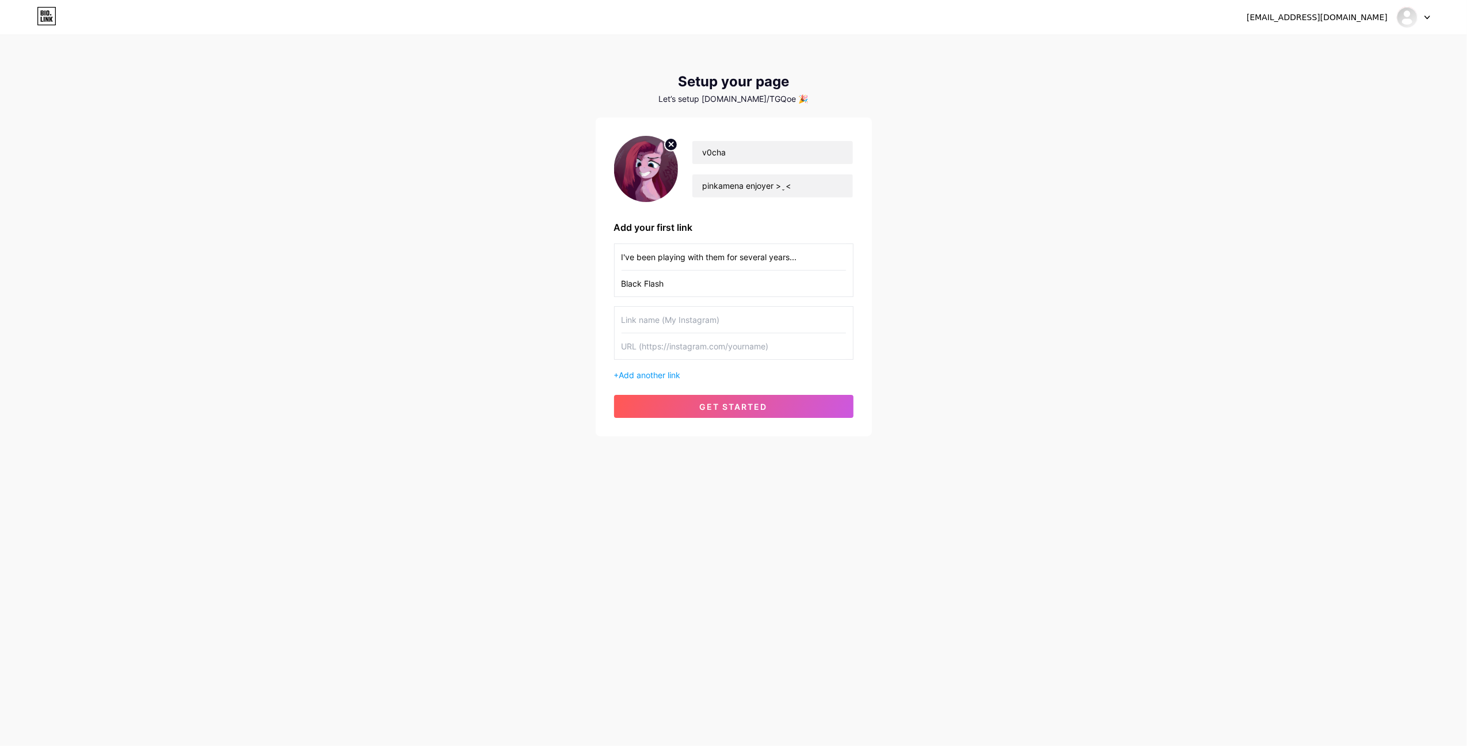
click at [670, 284] on input "Black Flash" at bounding box center [734, 284] width 225 height 26
type input "Black Flash"
click at [668, 321] on input "text" at bounding box center [734, 320] width 225 height 26
type input "Spermenat0r"
click at [735, 347] on input "text" at bounding box center [734, 346] width 225 height 26
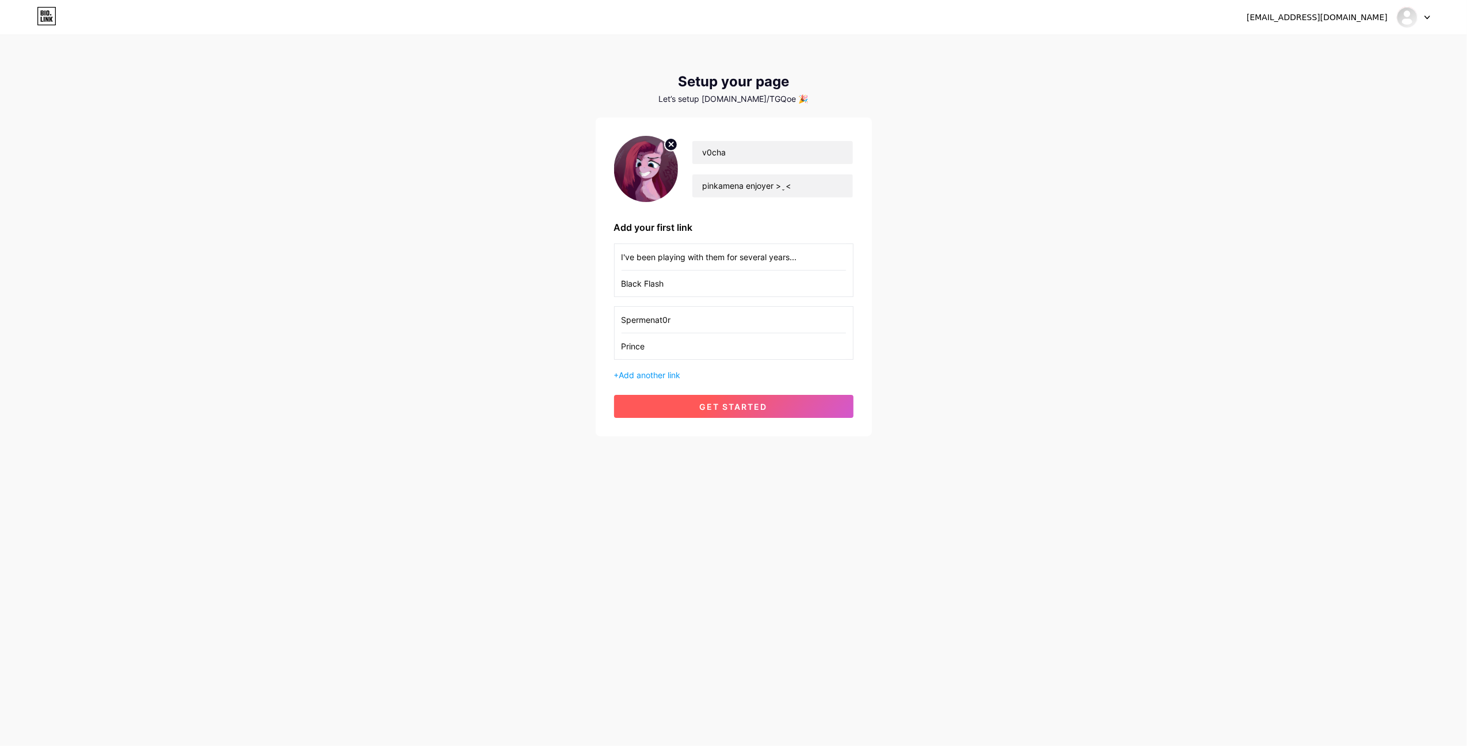
type input "Prince"
click at [683, 414] on button "get started" at bounding box center [733, 406] width 239 height 23
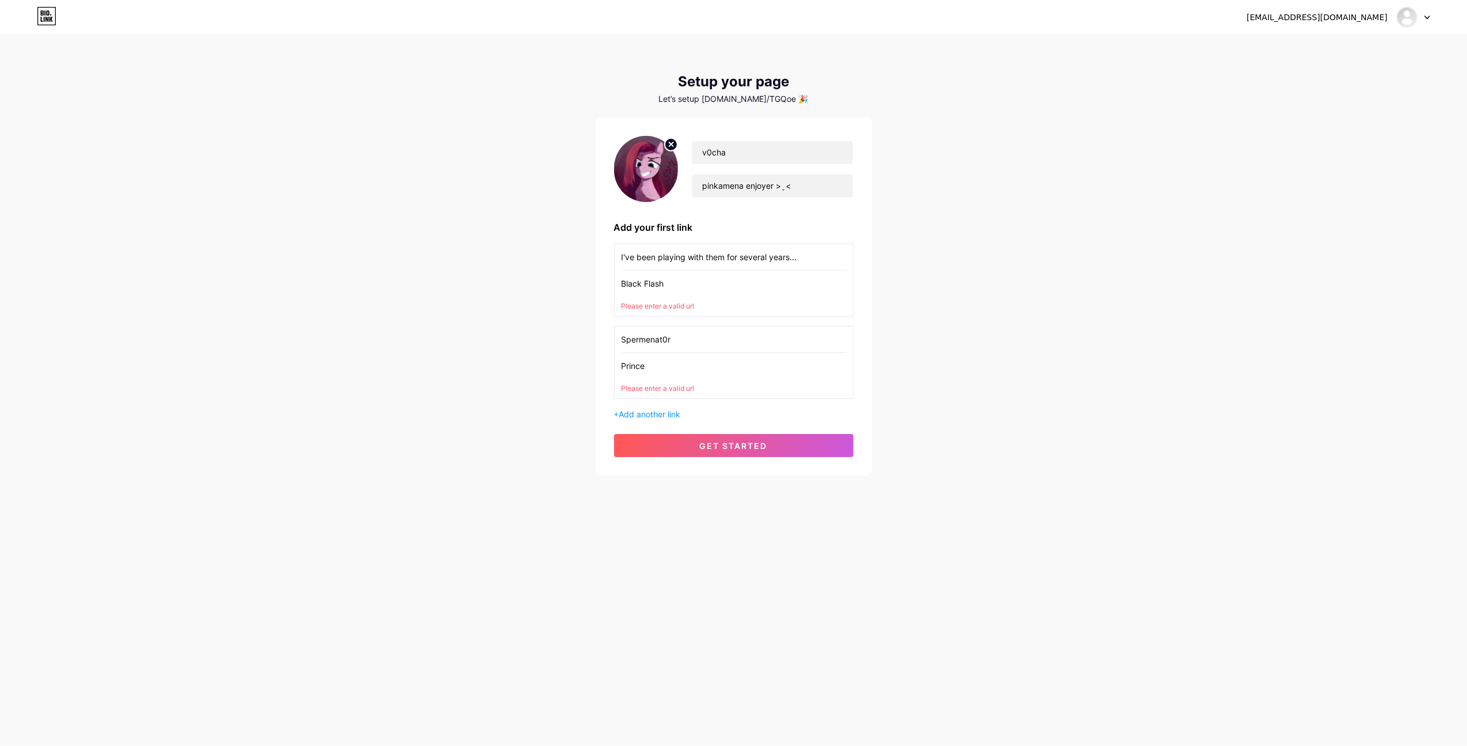
drag, startPoint x: 696, startPoint y: 374, endPoint x: 573, endPoint y: 364, distance: 123.0
click at [516, 364] on div "v0chanskiy@gmail.com Dashboard Logout Setup your page Let’s setup bio.link/TGQo…" at bounding box center [733, 256] width 1467 height 512
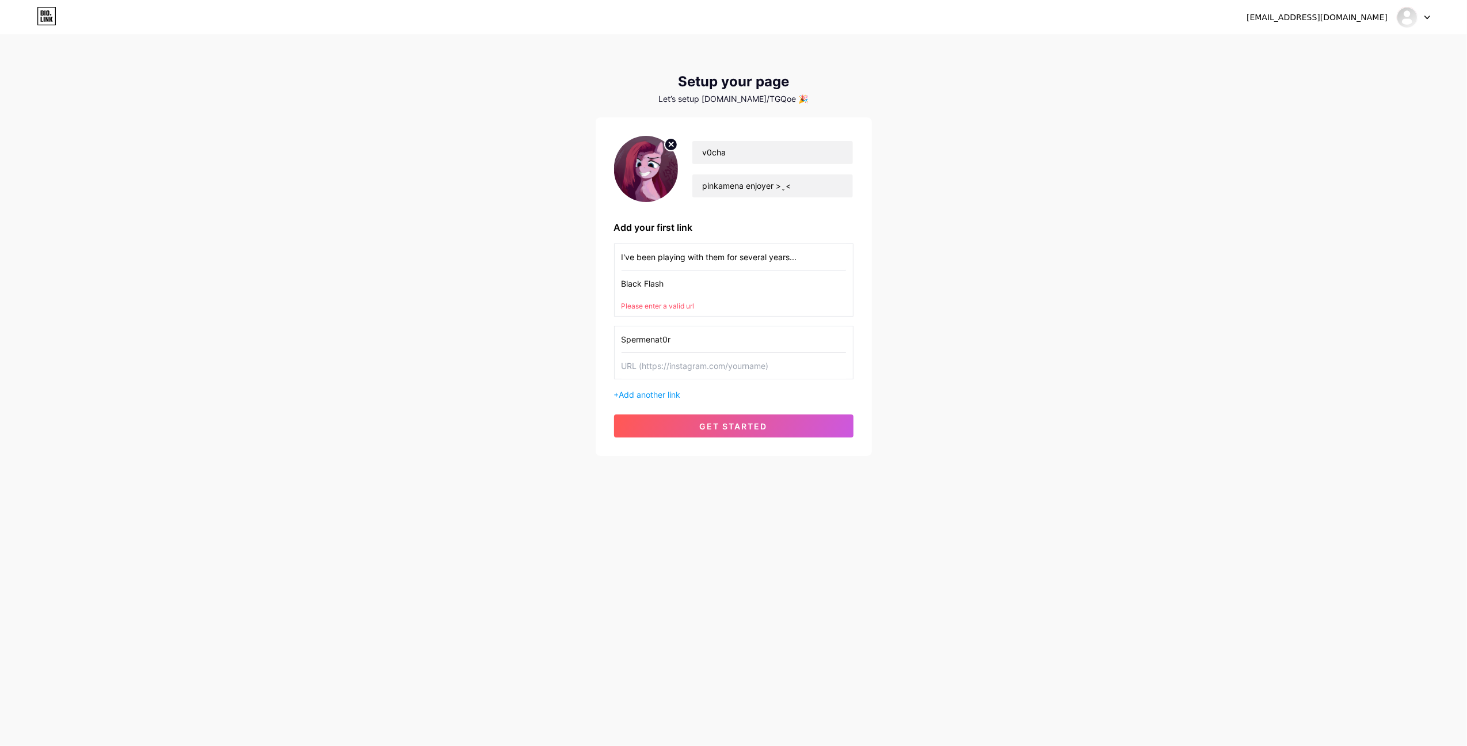
drag, startPoint x: 687, startPoint y: 333, endPoint x: 523, endPoint y: 336, distance: 164.1
click at [518, 337] on div "v0chanskiy@gmail.com Dashboard Logout Setup your page Let’s setup bio.link/TGQo…" at bounding box center [733, 246] width 1467 height 493
drag, startPoint x: 692, startPoint y: 279, endPoint x: 576, endPoint y: 282, distance: 115.8
click at [562, 282] on div "v0chanskiy@gmail.com Dashboard Logout Setup your page Let’s setup bio.link/TGQo…" at bounding box center [733, 246] width 1467 height 493
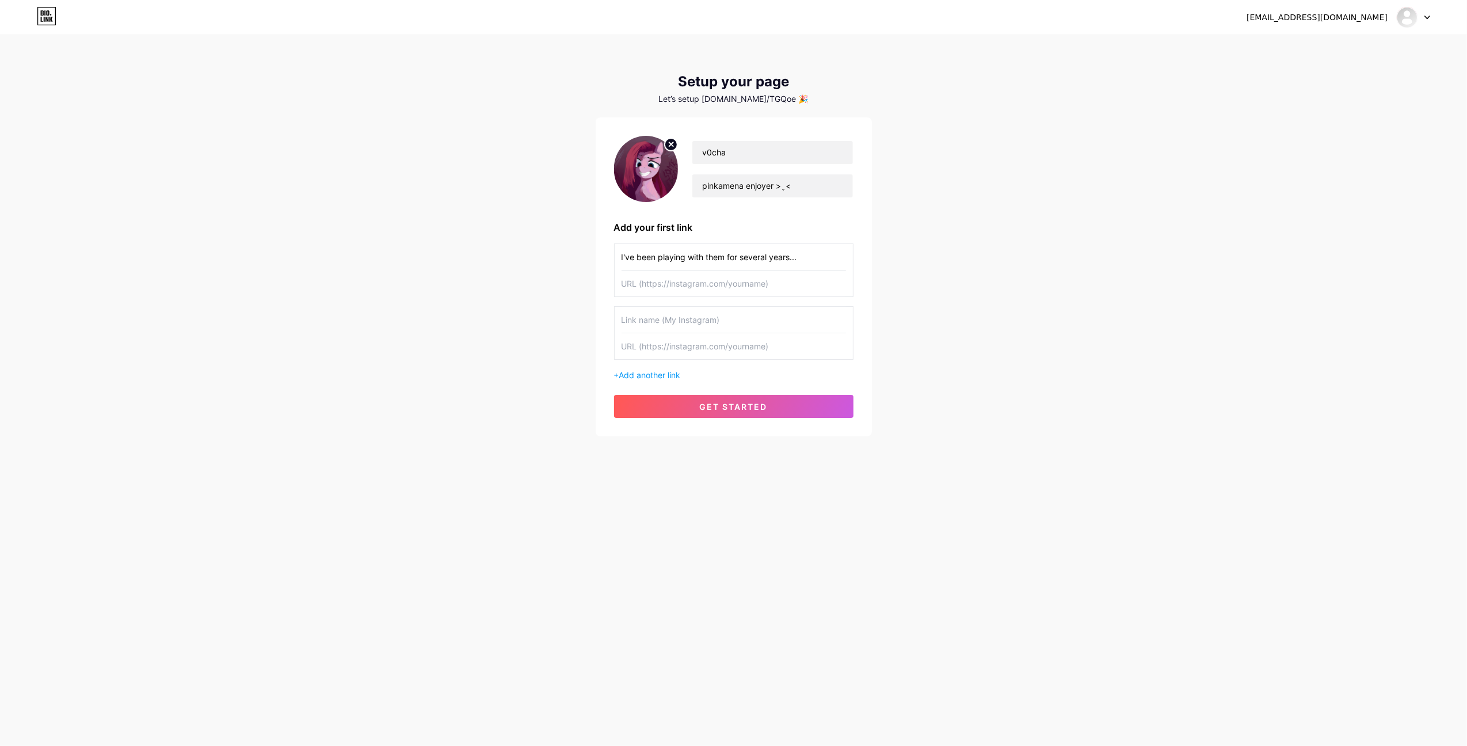
drag, startPoint x: 811, startPoint y: 251, endPoint x: 496, endPoint y: 280, distance: 316.2
click at [496, 279] on div "v0chanskiy@gmail.com Dashboard Logout Setup your page Let’s setup bio.link/TGQo…" at bounding box center [733, 236] width 1467 height 473
click at [713, 408] on span "get started" at bounding box center [734, 407] width 68 height 10
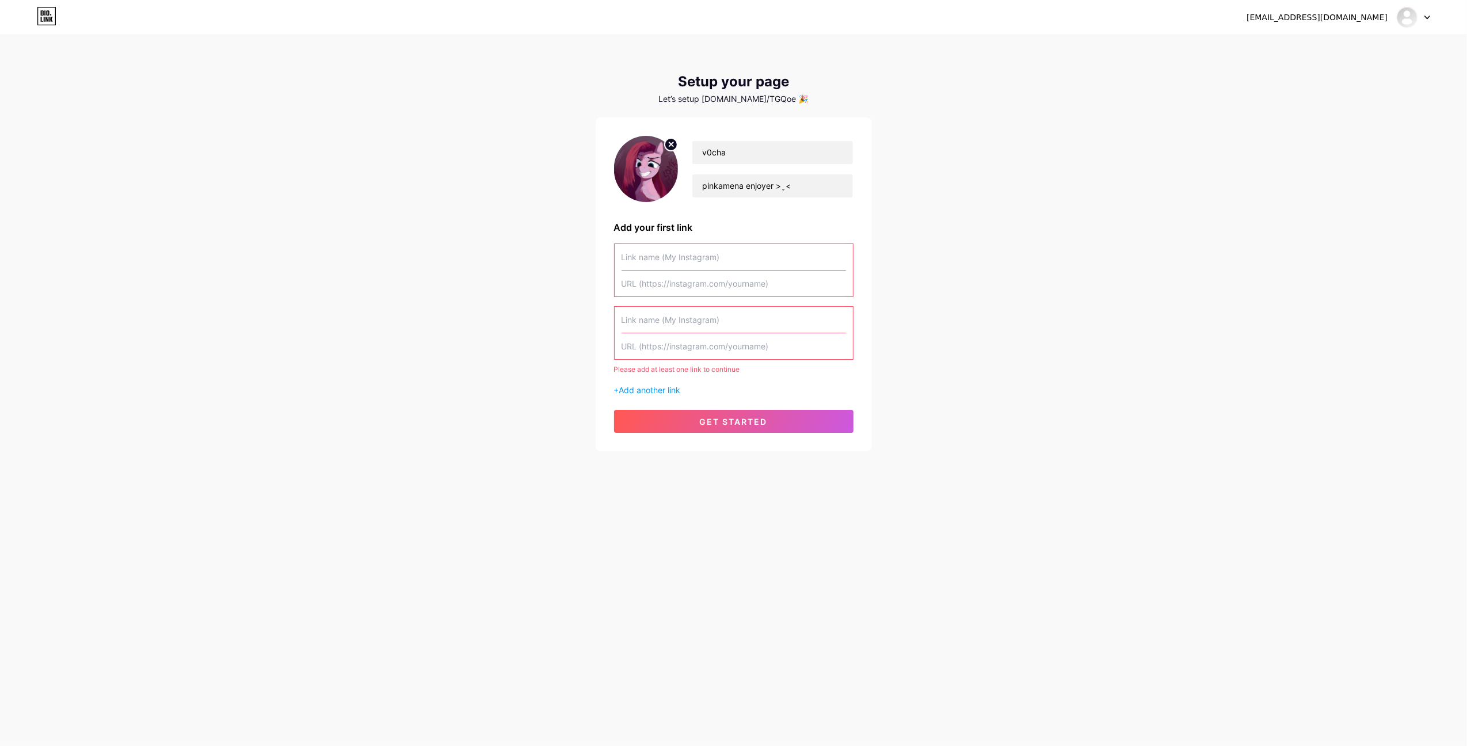
click at [659, 348] on input "text" at bounding box center [734, 346] width 225 height 26
click at [659, 328] on input "text" at bounding box center [734, 320] width 225 height 26
drag, startPoint x: 702, startPoint y: 341, endPoint x: 703, endPoint y: 330, distance: 11.0
click at [702, 341] on input "text" at bounding box center [734, 346] width 225 height 26
click at [700, 262] on input "text" at bounding box center [734, 257] width 225 height 26
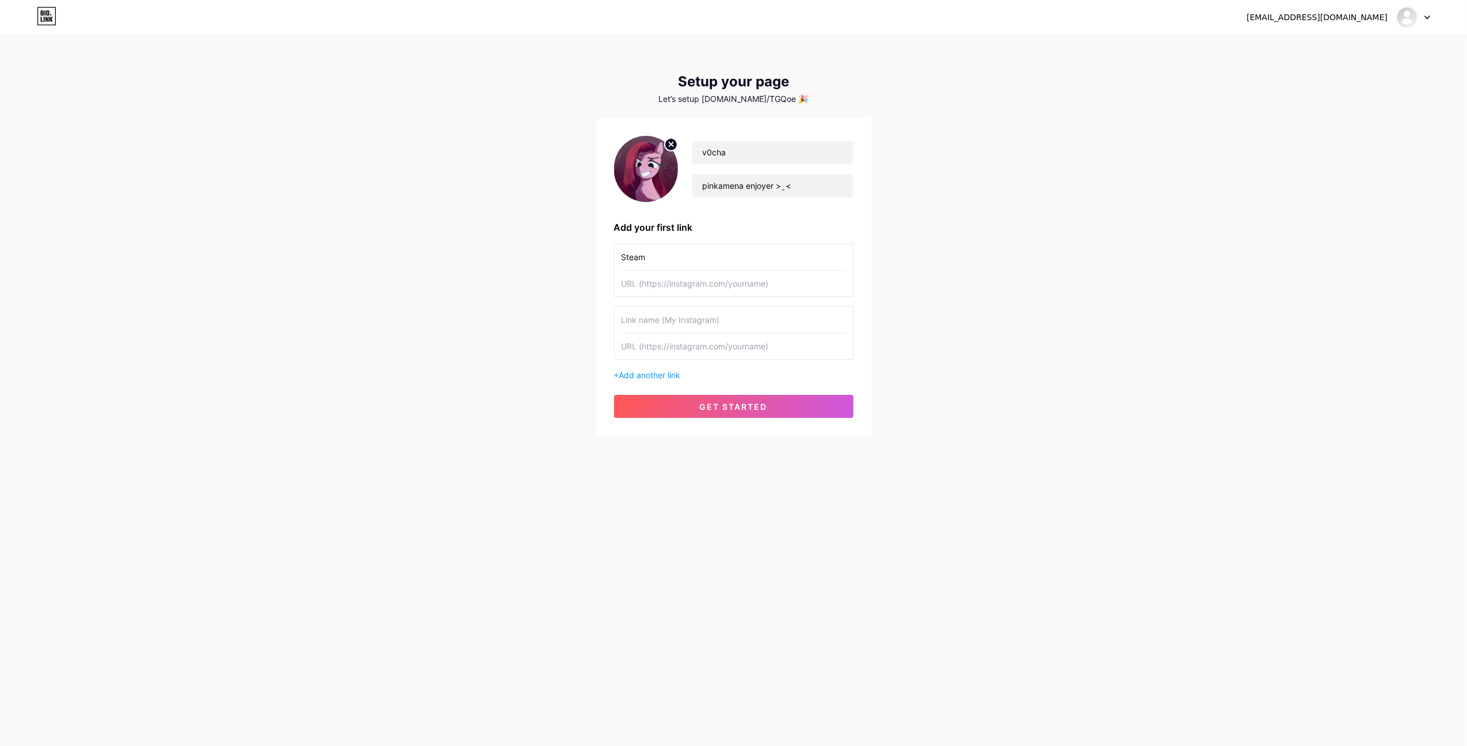
drag, startPoint x: 637, startPoint y: 261, endPoint x: 501, endPoint y: 265, distance: 135.9
click at [500, 262] on div "v0chanskiy@gmail.com Dashboard Logout Setup your page Let’s setup bio.link/TGQo…" at bounding box center [733, 236] width 1467 height 473
type input "My steam"
click at [653, 273] on input "text" at bounding box center [734, 284] width 225 height 26
paste input "[URL][DOMAIN_NAME]"
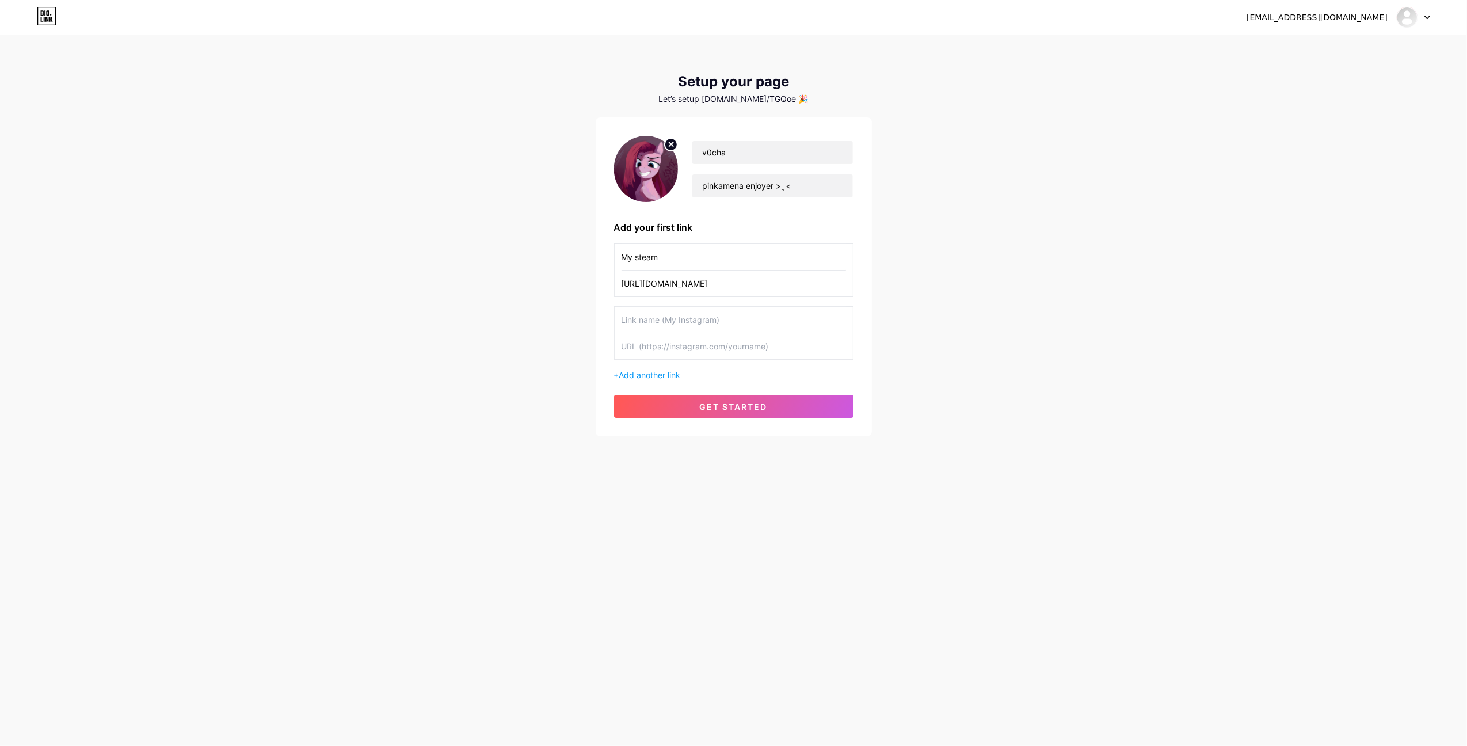
scroll to position [0, 5]
type input "[URL][DOMAIN_NAME]"
drag, startPoint x: 636, startPoint y: 254, endPoint x: 587, endPoint y: 254, distance: 48.9
click at [587, 254] on div "v0chanskiy@gmail.com Dashboard Logout Setup your page Let’s setup bio.link/TGQo…" at bounding box center [733, 236] width 1467 height 473
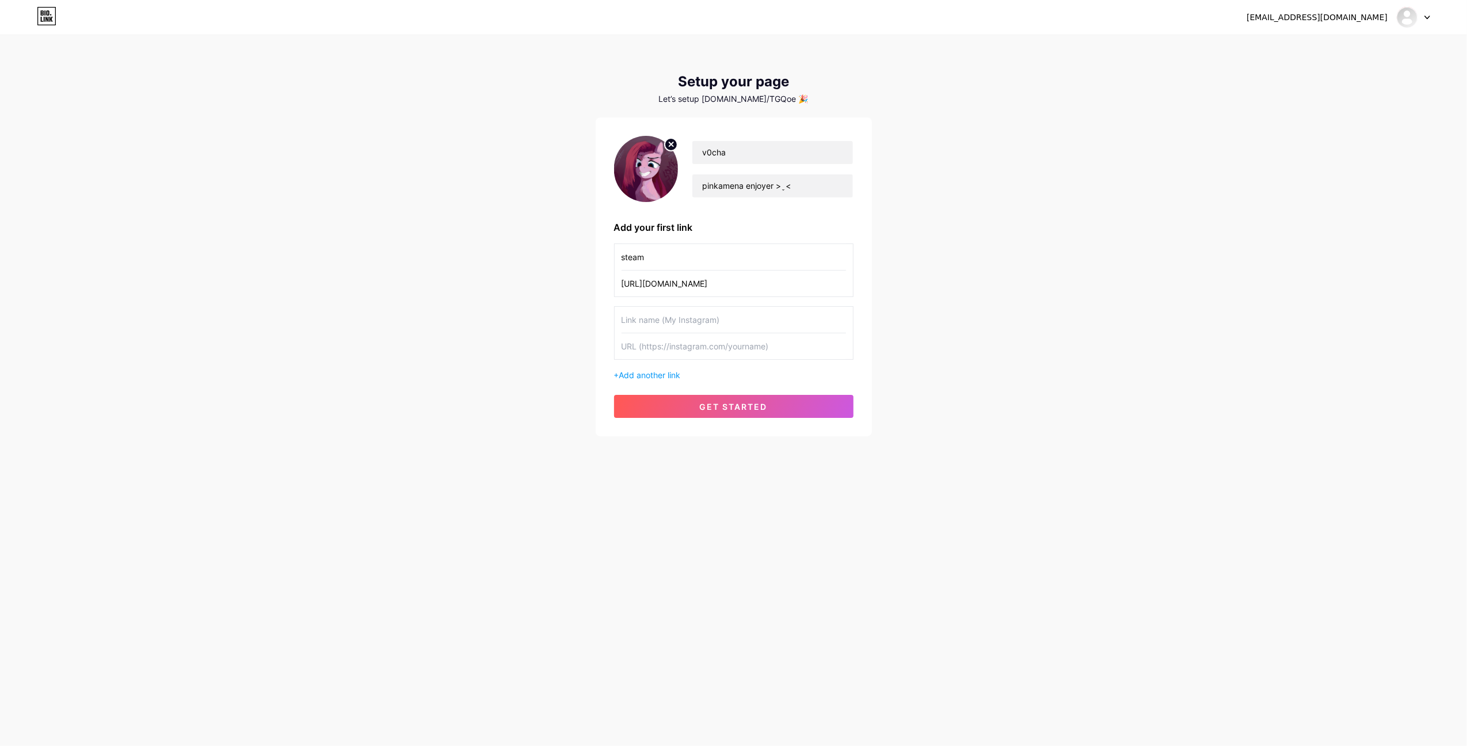
click at [663, 260] on input "steam" at bounding box center [734, 257] width 225 height 26
type input "eam"
drag, startPoint x: 650, startPoint y: 260, endPoint x: 580, endPoint y: 257, distance: 70.3
click at [576, 256] on div "v0chanskiy@gmail.com Dashboard Logout Setup your page Let’s setup bio.link/TGQo…" at bounding box center [733, 236] width 1467 height 473
click at [728, 401] on button "get started" at bounding box center [733, 406] width 239 height 23
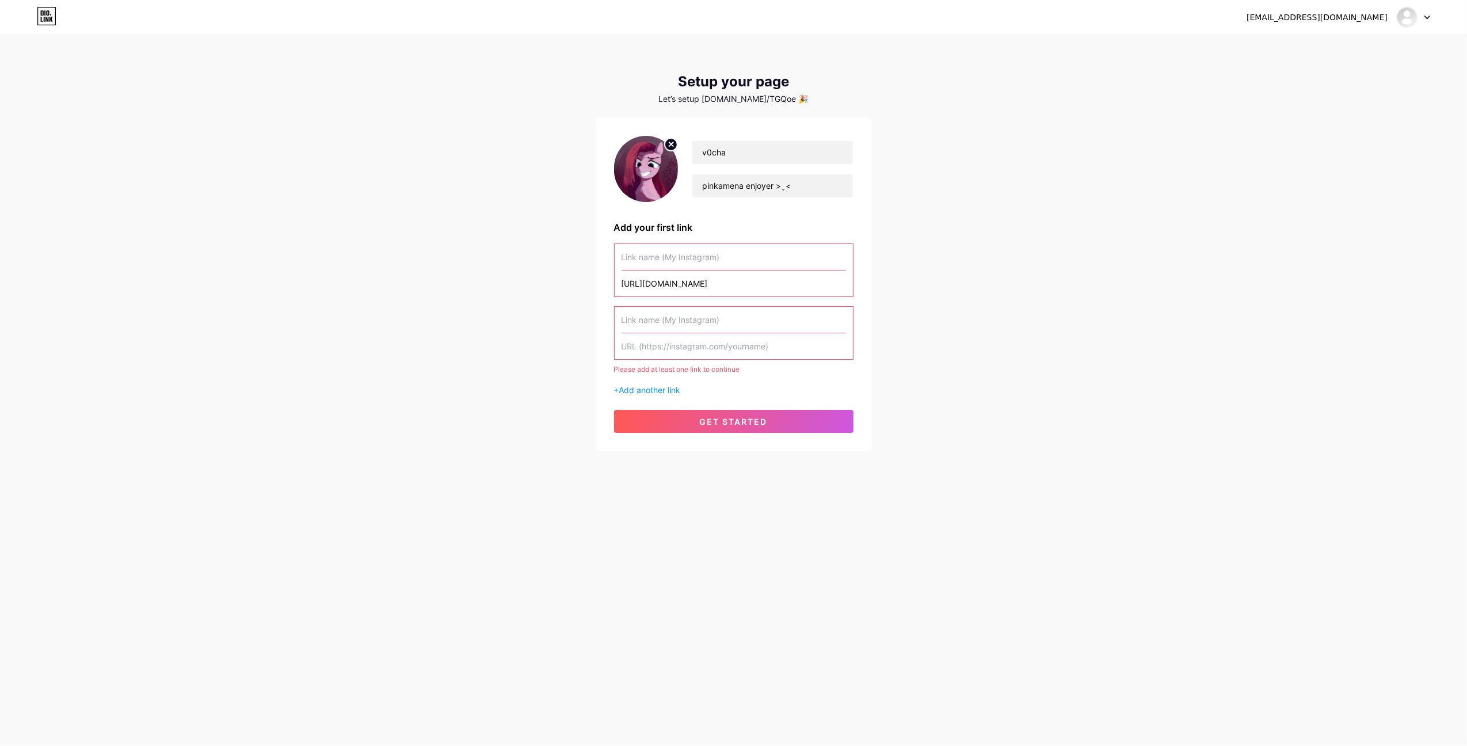
click at [686, 247] on input "text" at bounding box center [734, 257] width 225 height 26
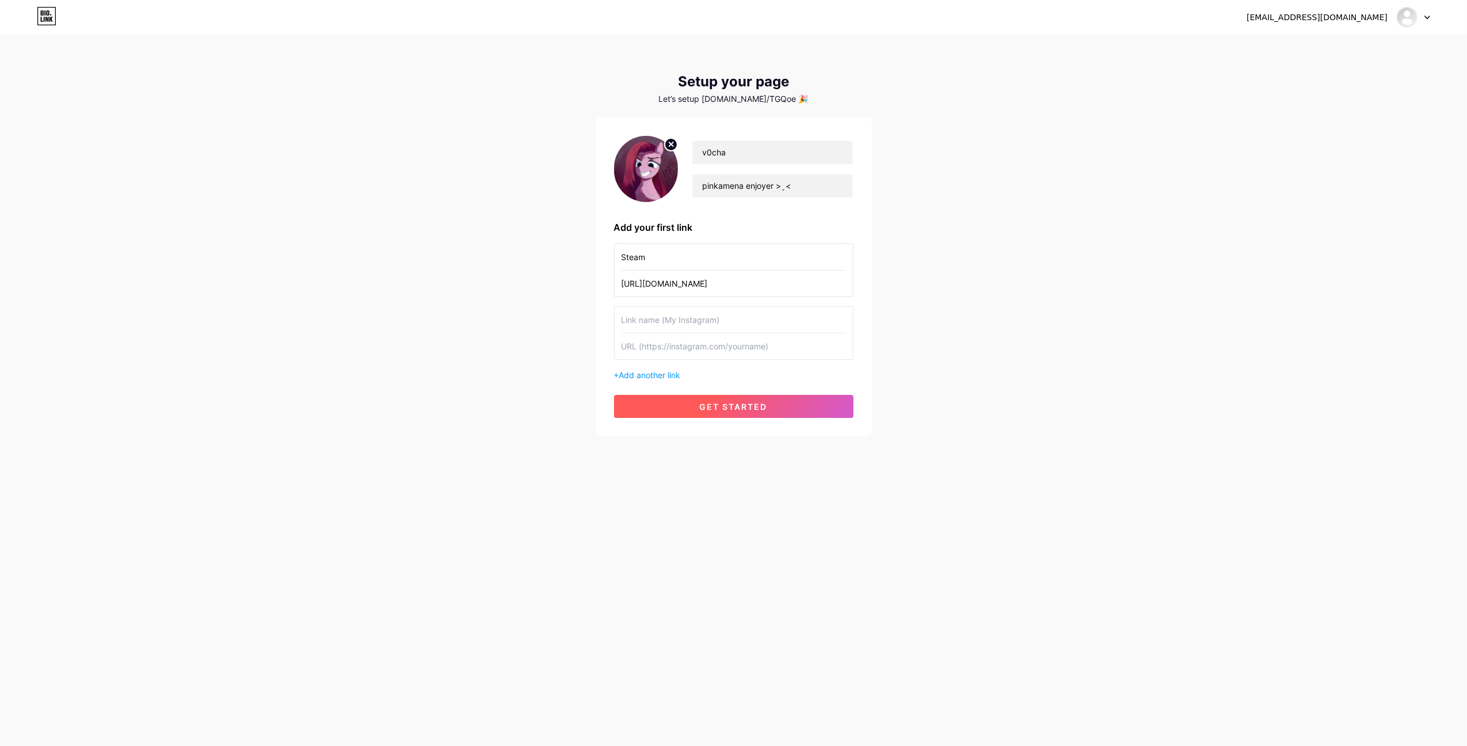
type input "Steam"
click at [786, 401] on button "get started" at bounding box center [733, 406] width 239 height 23
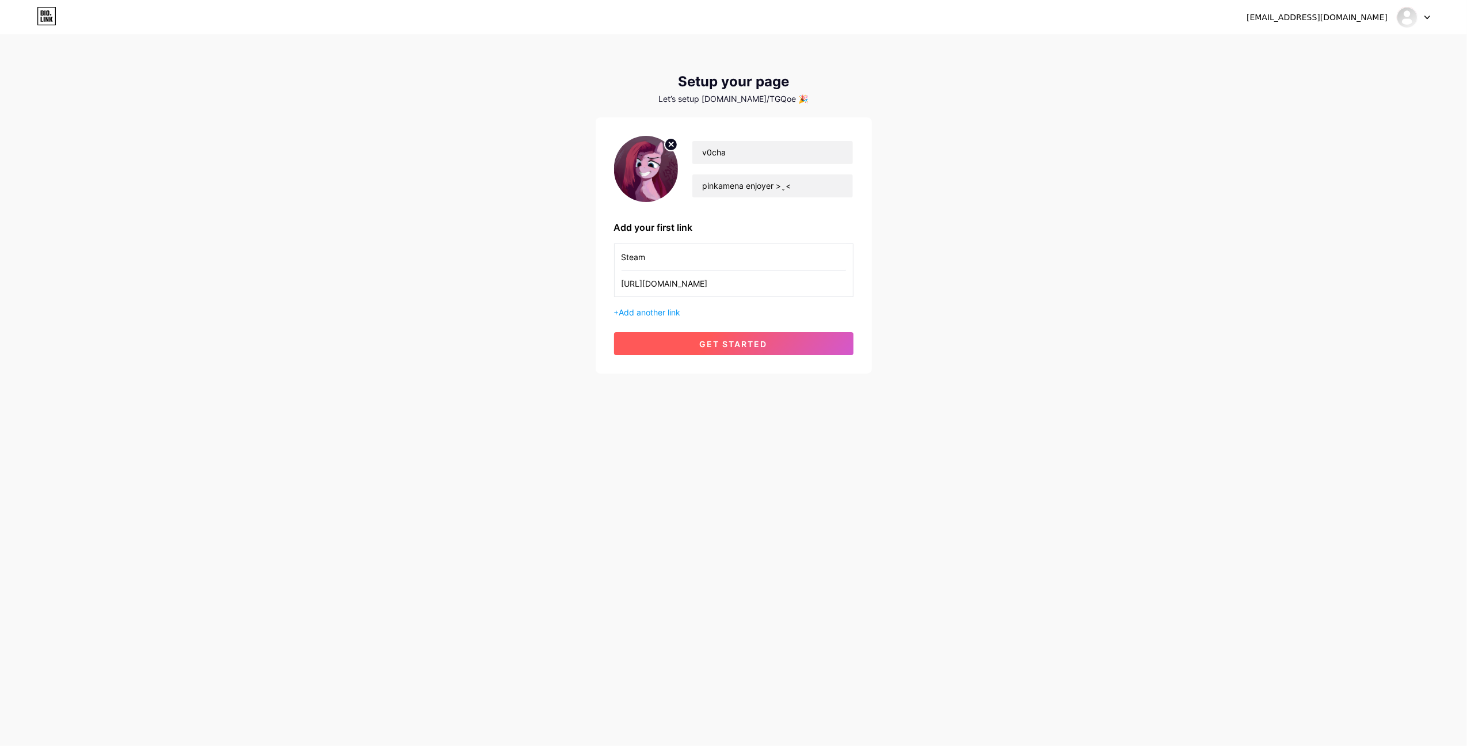
click at [749, 335] on button "get started" at bounding box center [733, 343] width 239 height 23
click at [751, 352] on button "get started" at bounding box center [733, 343] width 239 height 23
click at [1422, 7] on div at bounding box center [1413, 17] width 33 height 21
click at [1331, 44] on link "Dashboard" at bounding box center [1358, 47] width 143 height 31
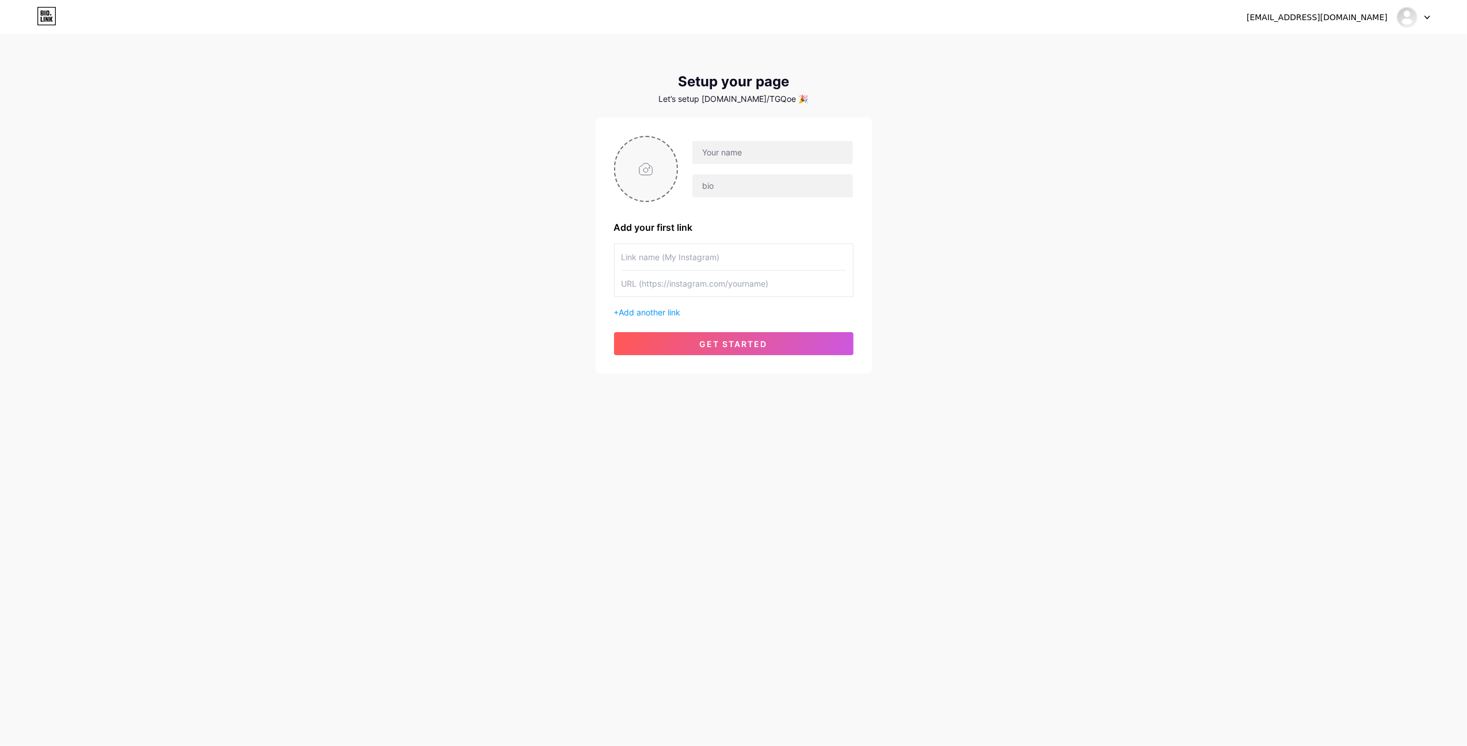
click at [645, 171] on input "file" at bounding box center [646, 169] width 62 height 64
type input "C:\fakepath\3211356.jpg"
click at [728, 137] on div at bounding box center [733, 169] width 239 height 66
click at [724, 149] on input "text" at bounding box center [773, 152] width 160 height 23
type input "v0cha"
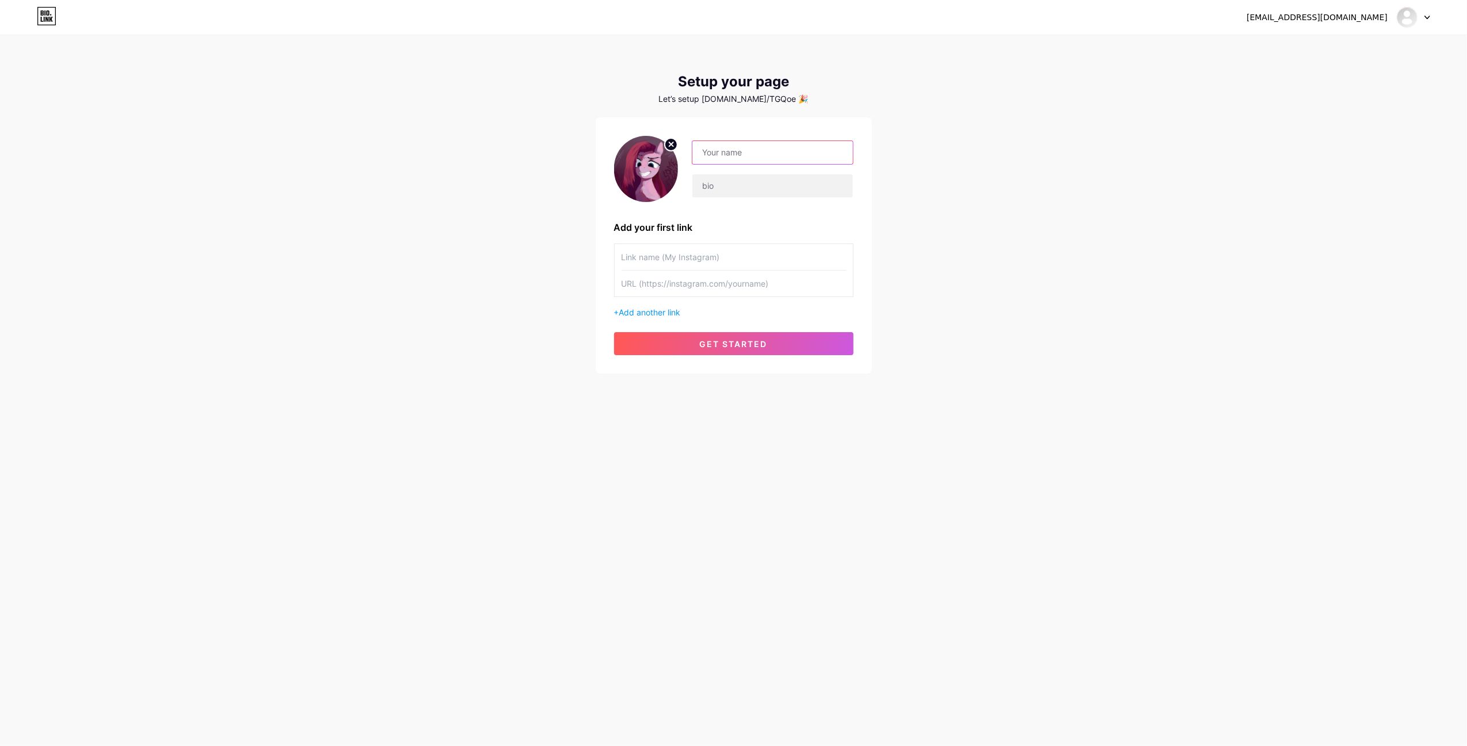
type input "pinkamena enjoyer > ̬<"
type input "Steam"
type input "[URL][DOMAIN_NAME]"
click at [665, 291] on input "[URL][DOMAIN_NAME]" at bounding box center [734, 284] width 225 height 26
click at [830, 187] on input "pinkamena enjoyer > ̬<" at bounding box center [773, 185] width 160 height 23
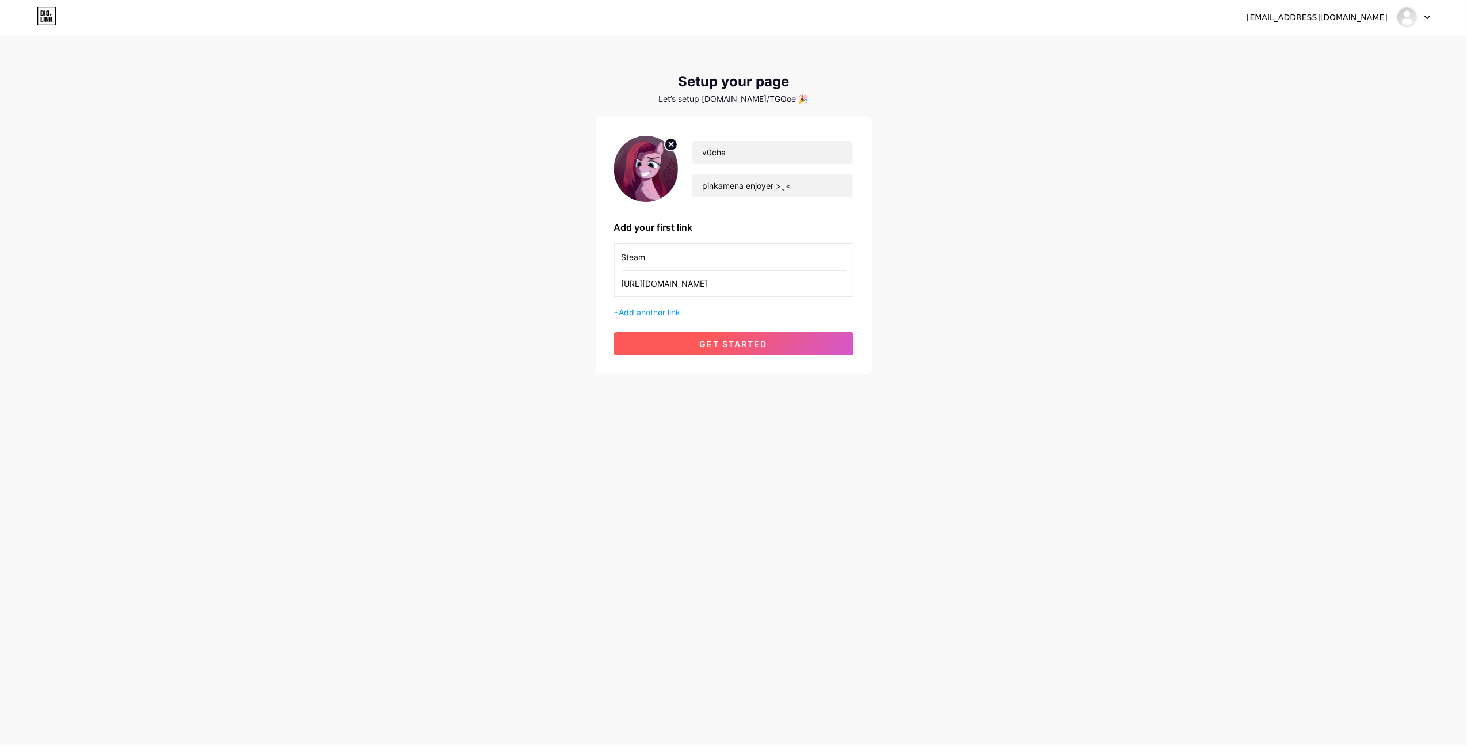
click at [801, 341] on button "get started" at bounding box center [733, 343] width 239 height 23
click at [939, 226] on div "v0chanskiy@gmail.com Dashboard Logout Setup your page Let’s setup bio.link/TGQo…" at bounding box center [733, 205] width 1467 height 410
click at [778, 342] on button "get started" at bounding box center [733, 343] width 239 height 23
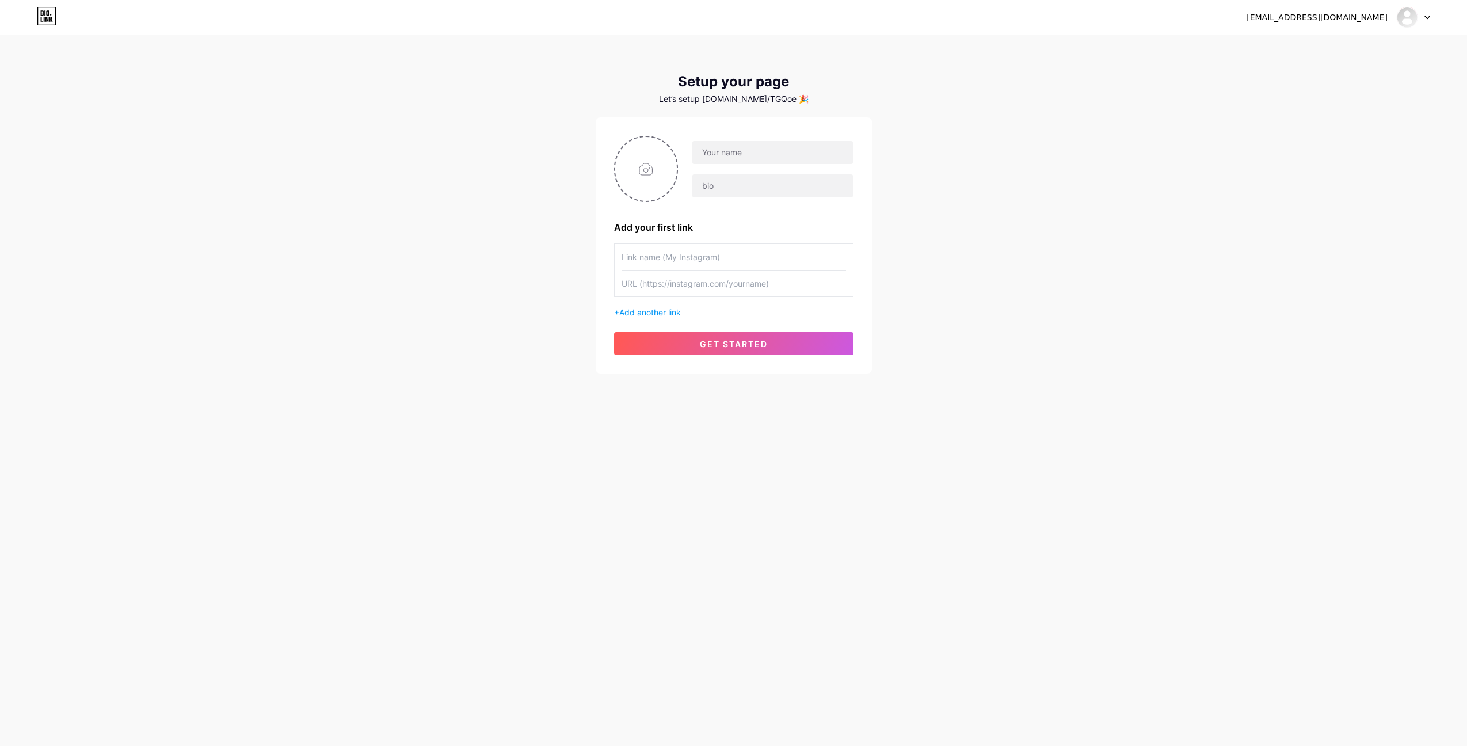
click at [648, 151] on input "file" at bounding box center [646, 169] width 62 height 64
type input "C:\fakepath\3211356.jpg"
drag, startPoint x: 715, startPoint y: 146, endPoint x: 746, endPoint y: 157, distance: 32.8
click at [715, 146] on input "text" at bounding box center [773, 152] width 160 height 23
type input "v0cha"
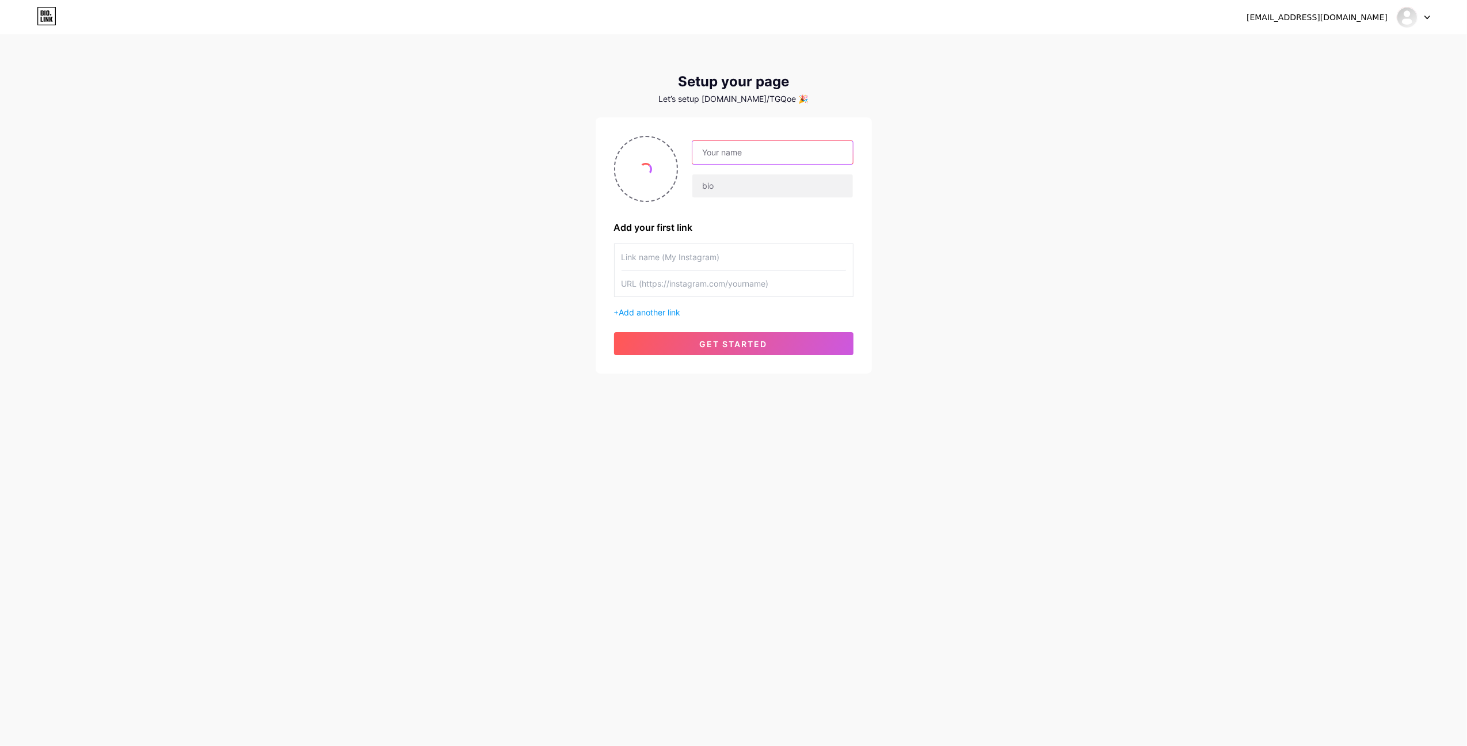
type input "pinkamena enjoyer > ̬<"
type input "Steam"
type input "[URL][DOMAIN_NAME]"
click at [688, 334] on button "get started" at bounding box center [733, 343] width 239 height 23
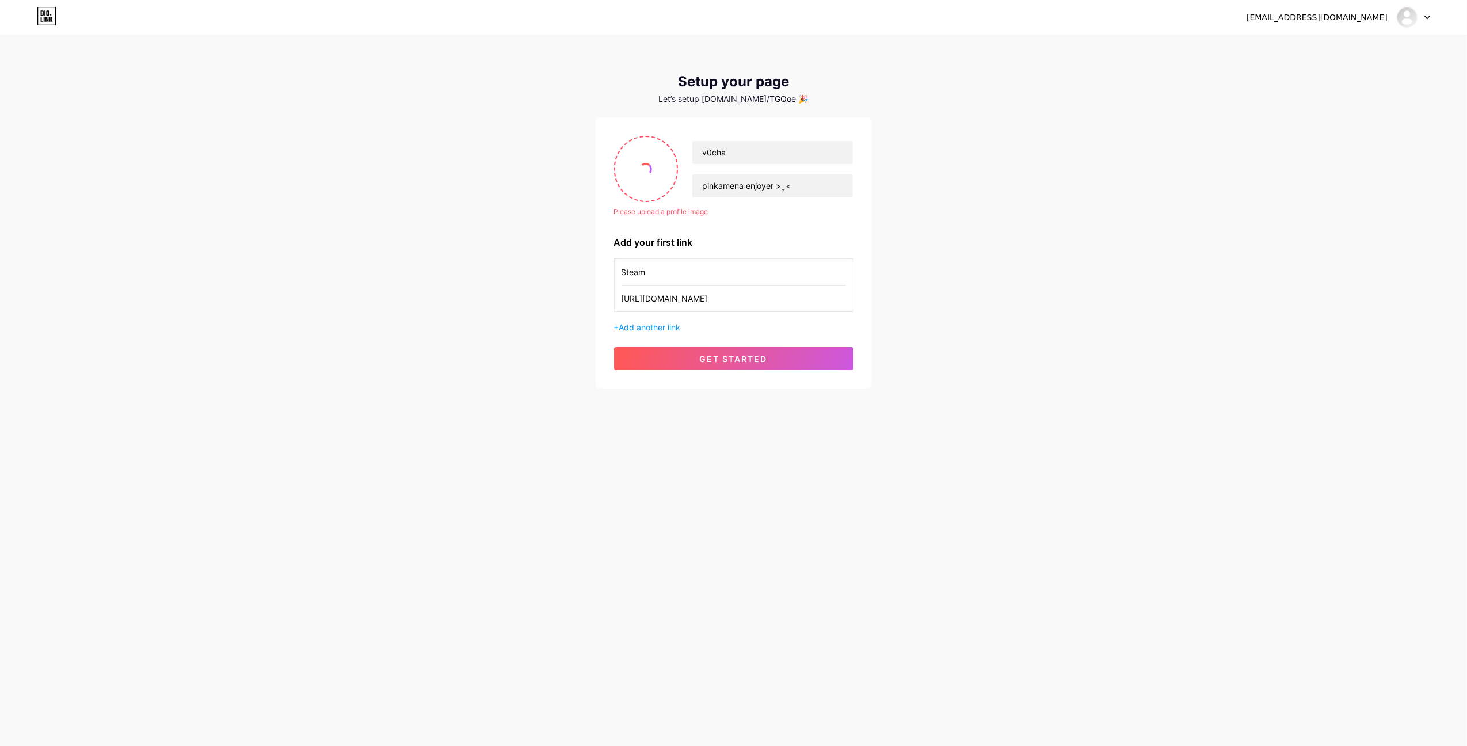
click at [1426, 21] on div at bounding box center [1413, 17] width 33 height 21
click at [670, 164] on input "file" at bounding box center [646, 169] width 62 height 64
click at [633, 166] on input "file" at bounding box center [646, 169] width 62 height 64
click at [680, 188] on div "v0cha pinkamena enjoyer > ̬<" at bounding box center [765, 169] width 175 height 58
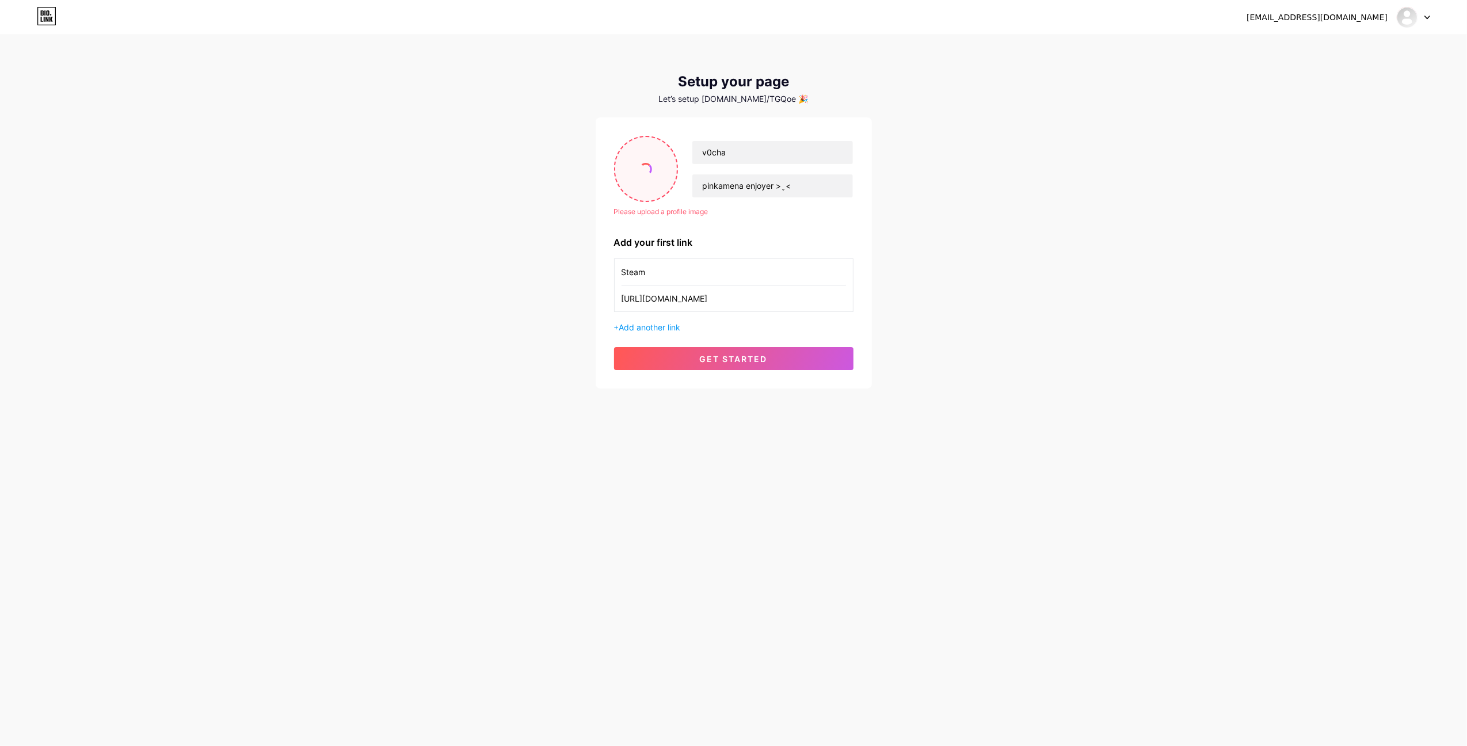
click at [664, 184] on input "file" at bounding box center [646, 169] width 62 height 64
type input "C:\fakepath\3211356.jpg"
drag, startPoint x: 1074, startPoint y: 355, endPoint x: 949, endPoint y: 314, distance: 131.6
click at [1074, 355] on div "v0chanskiy@gmail.com Dashboard Logout Setup your page Let’s setup bio.link/TGQo…" at bounding box center [733, 212] width 1467 height 425
click at [619, 185] on input "file" at bounding box center [646, 169] width 62 height 64
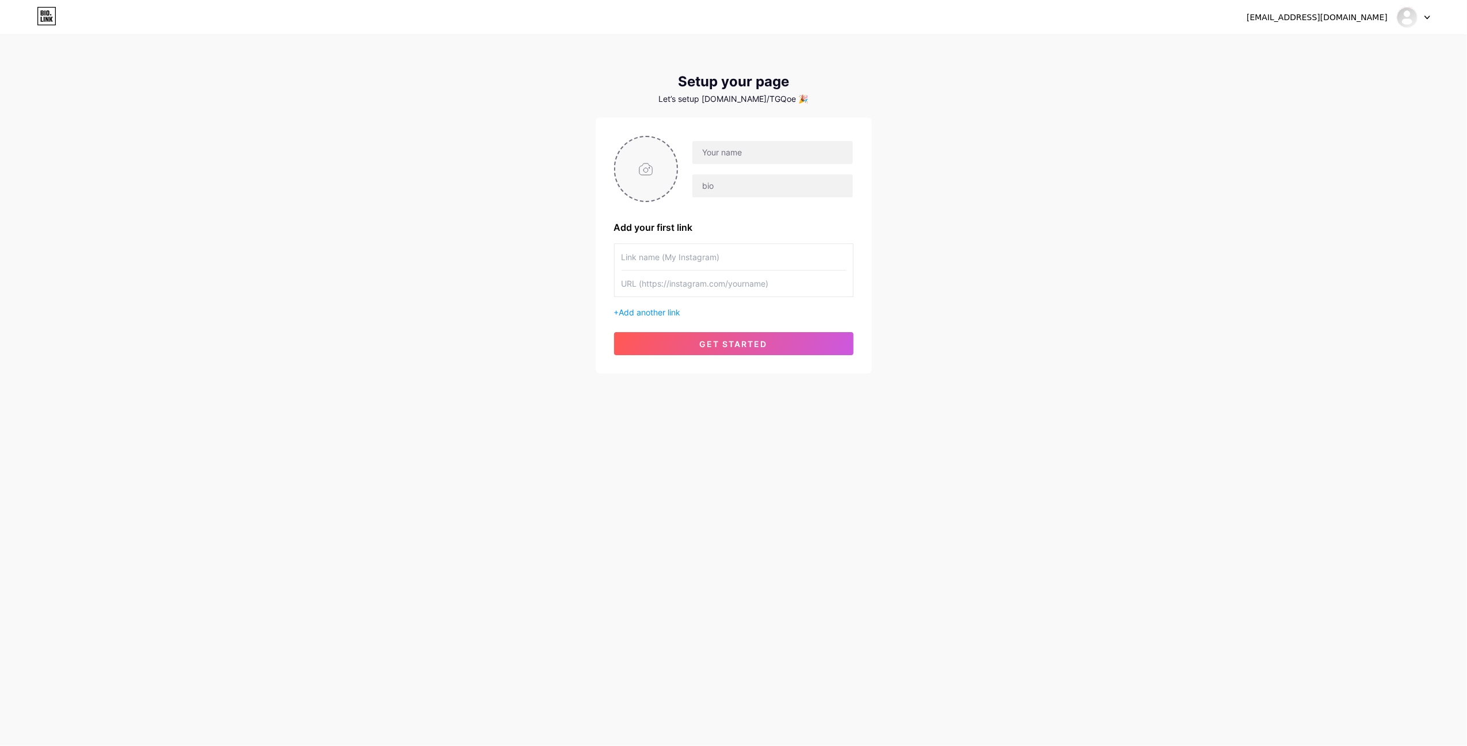
click at [647, 176] on input "file" at bounding box center [646, 169] width 62 height 64
type input "C:\fakepath\3211356.jpg"
click at [765, 137] on div at bounding box center [733, 169] width 239 height 66
click at [765, 148] on input "text" at bounding box center [773, 152] width 160 height 23
type input "v0cha"
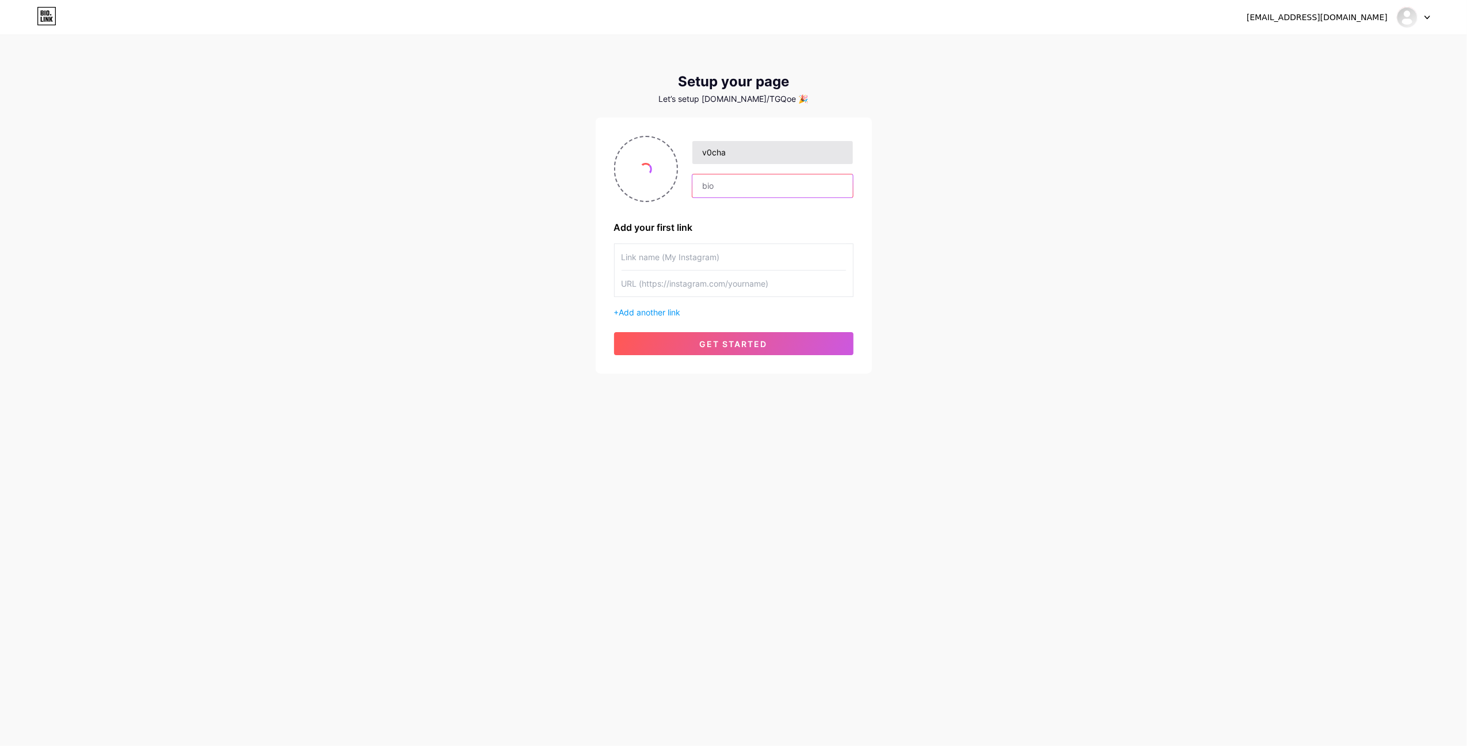
type input "pinkamena enjoyer > ̬<"
type input "Steam"
type input "[URL][DOMAIN_NAME]"
drag, startPoint x: 806, startPoint y: 176, endPoint x: 776, endPoint y: 185, distance: 31.3
click at [776, 185] on input "pinkamena enjoyer > ̬<" at bounding box center [773, 185] width 160 height 23
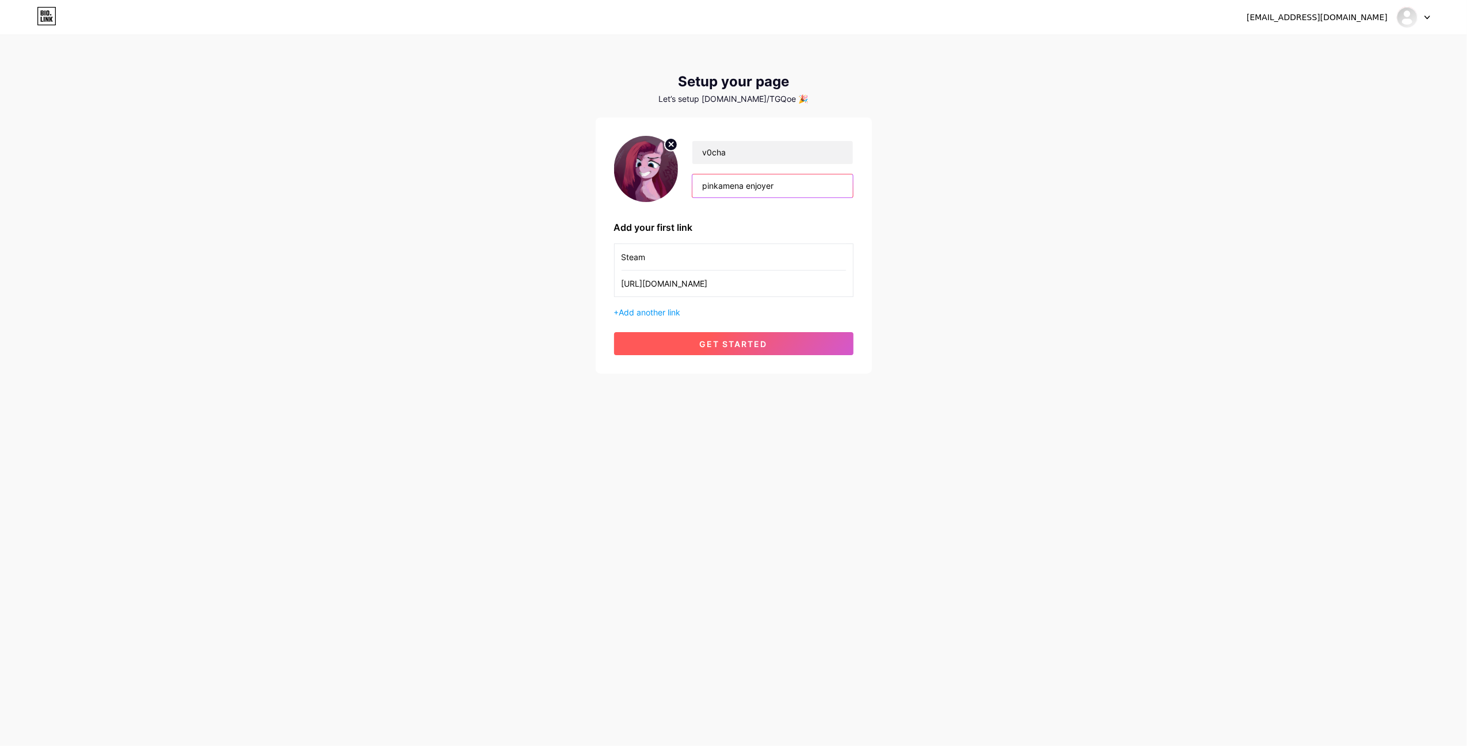
type input "pinkamena enjoyer"
click at [763, 348] on span "get started" at bounding box center [734, 344] width 68 height 10
click at [677, 353] on button "get started" at bounding box center [733, 343] width 239 height 23
click at [691, 341] on button "get started" at bounding box center [733, 343] width 239 height 23
click at [691, 344] on button "get started" at bounding box center [733, 343] width 239 height 23
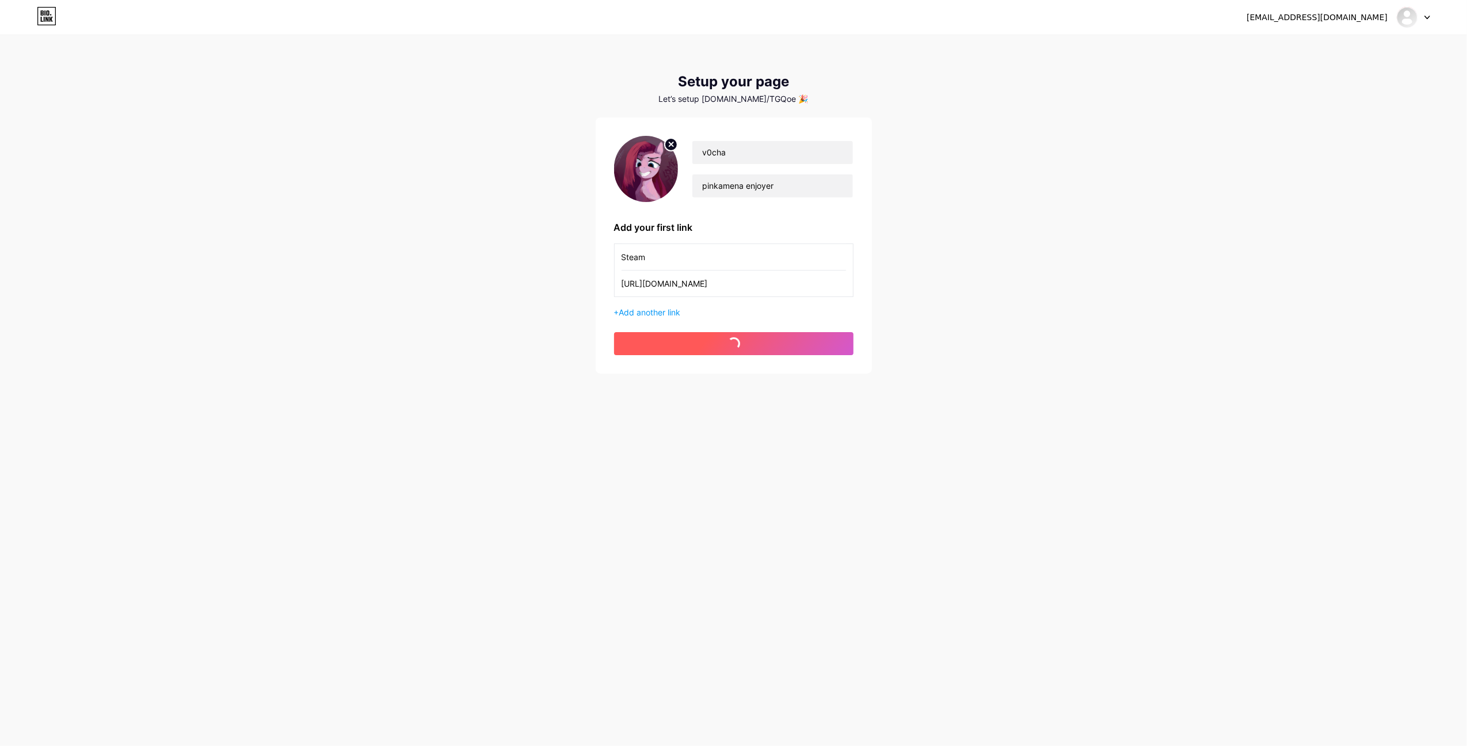
click at [691, 344] on button "get started" at bounding box center [733, 343] width 239 height 23
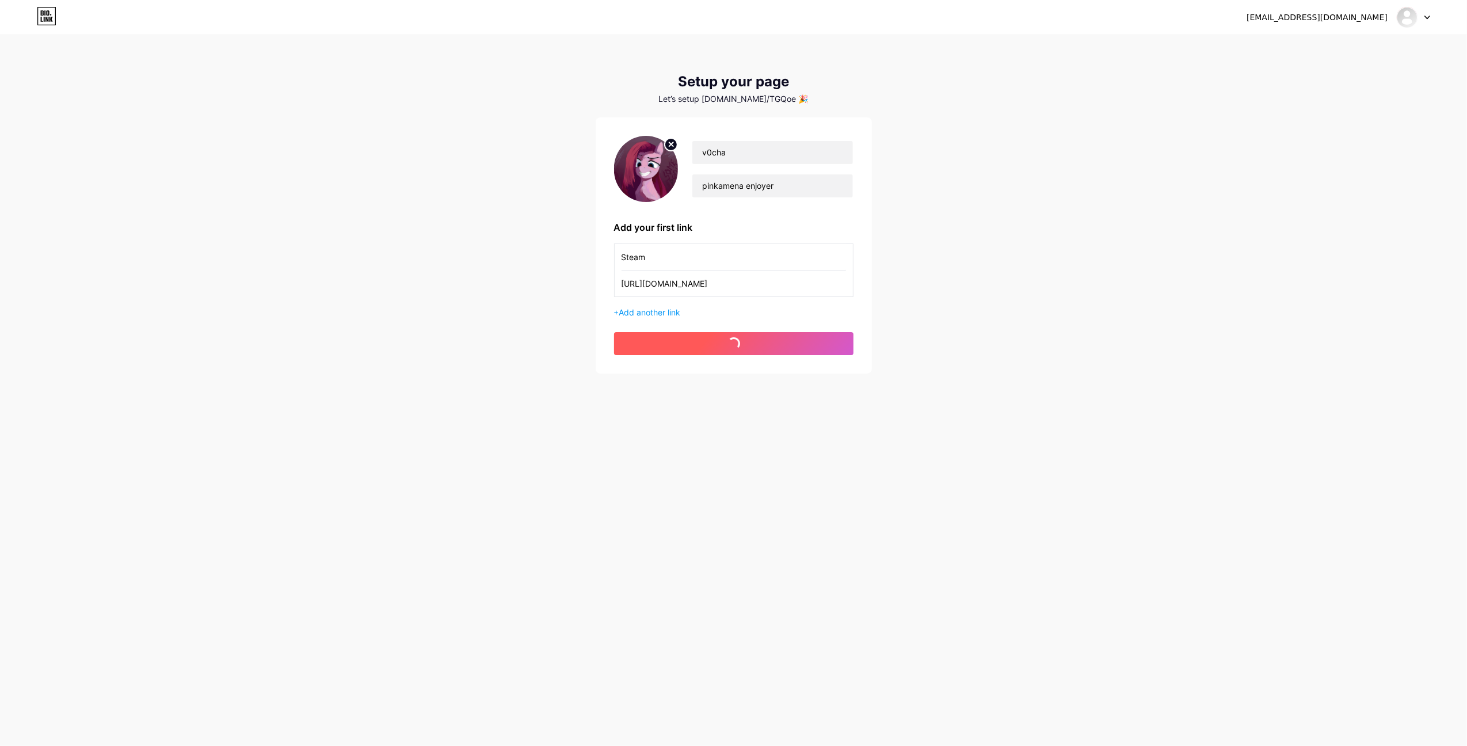
click at [690, 344] on button "get started" at bounding box center [733, 343] width 239 height 23
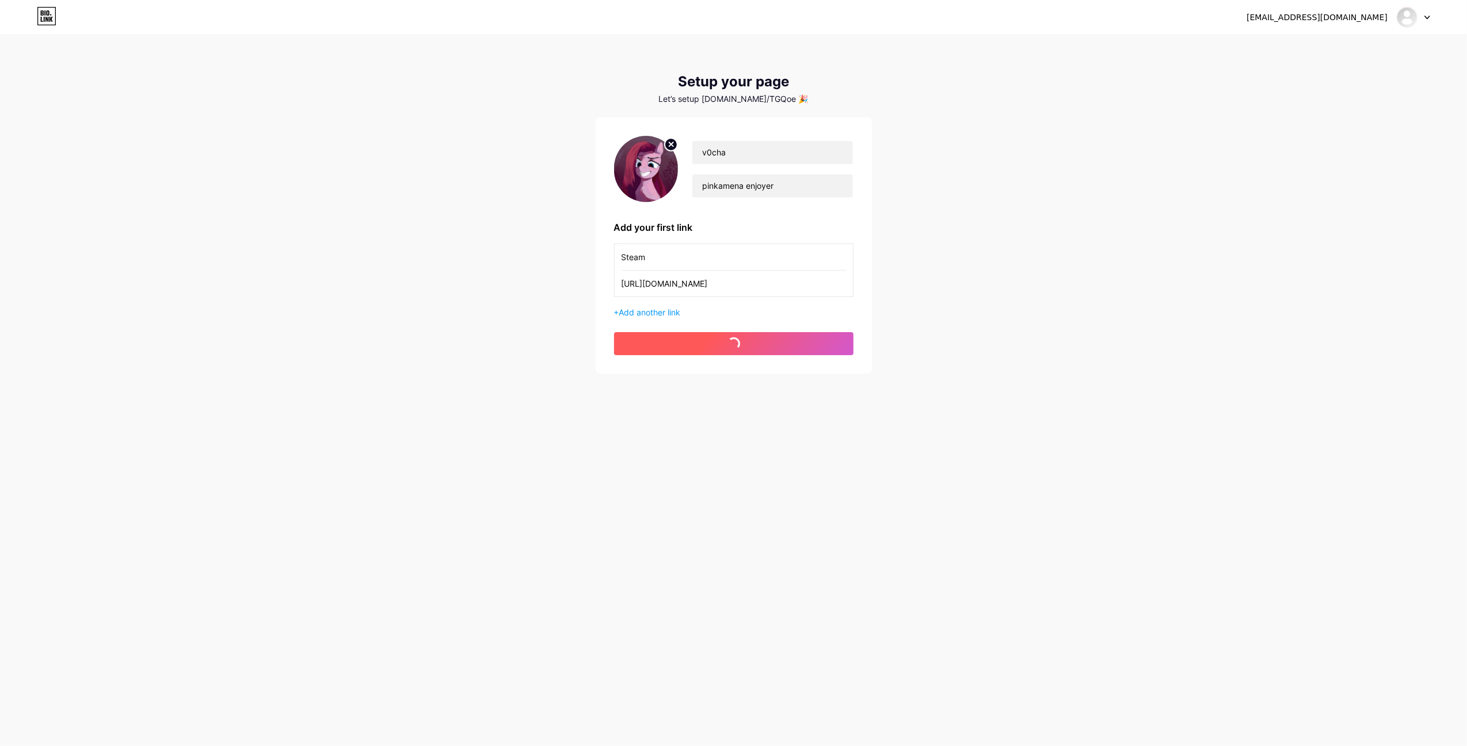
click at [690, 344] on button "get started" at bounding box center [733, 343] width 239 height 23
click at [620, 167] on img at bounding box center [646, 169] width 64 height 66
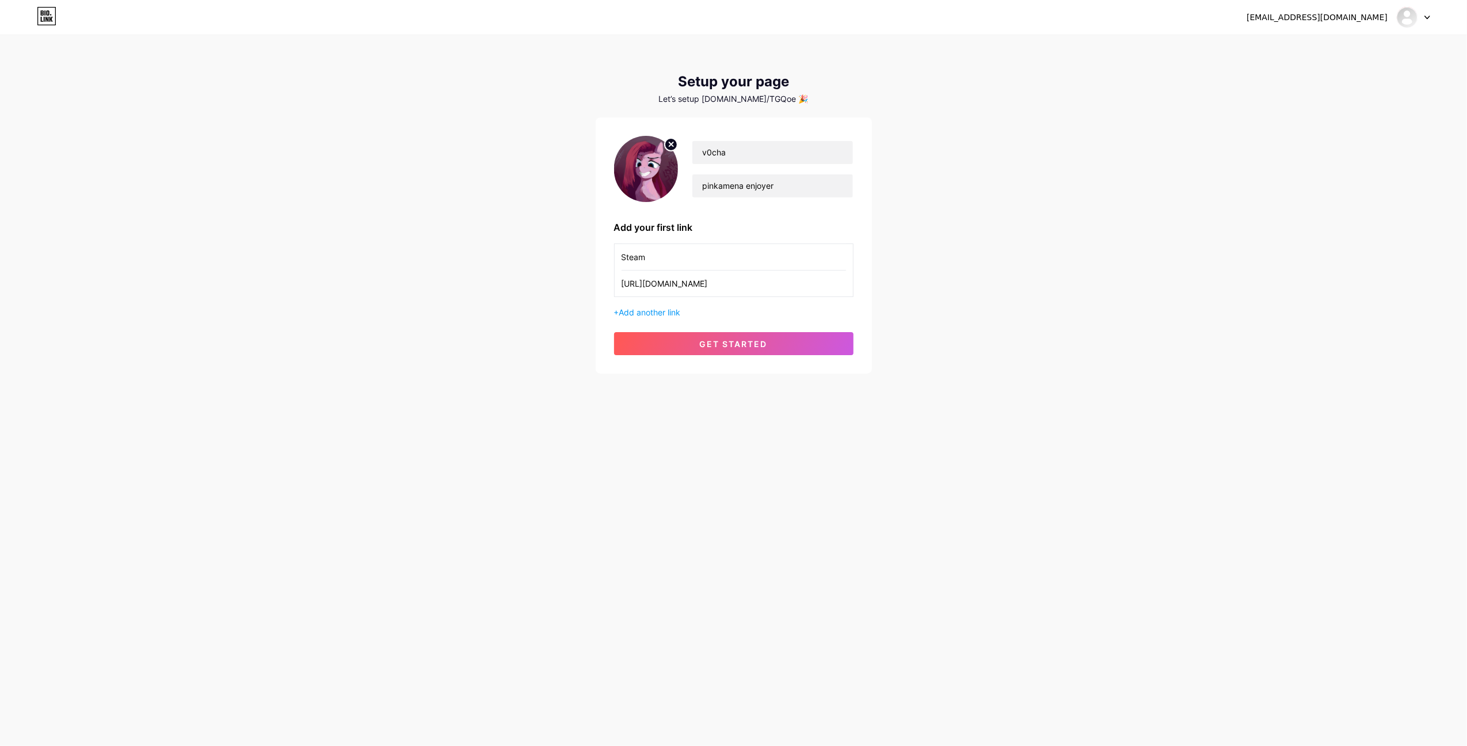
click at [676, 141] on circle at bounding box center [671, 144] width 13 height 13
click at [636, 162] on input "file" at bounding box center [646, 169] width 62 height 64
type input "C:\fakepath\17017.png"
click at [717, 344] on span "get started" at bounding box center [734, 344] width 68 height 10
